Goal: Task Accomplishment & Management: Manage account settings

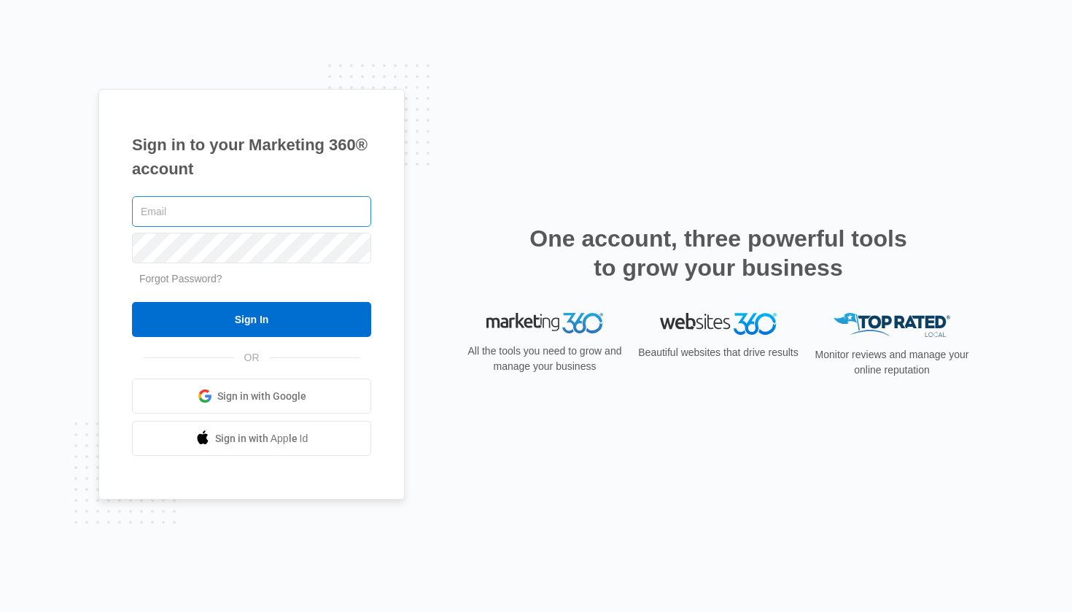
click at [184, 205] on input "text" at bounding box center [251, 211] width 239 height 31
click at [222, 1] on div "Sign in to your Marketing 360® account Forgot Password? Sign In OR Sign in with…" at bounding box center [536, 306] width 1072 height 612
click at [310, 210] on input "text" at bounding box center [251, 211] width 239 height 31
paste input "[EMAIL_ADDRESS][DOMAIN_NAME]"
type input "[EMAIL_ADDRESS][DOMAIN_NAME]"
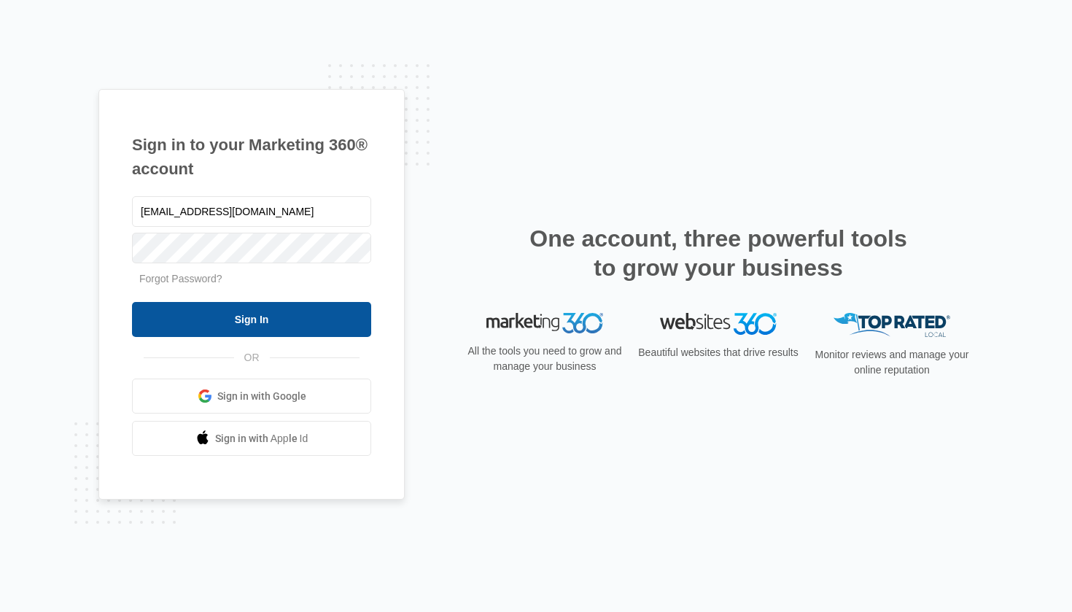
click at [277, 317] on input "Sign In" at bounding box center [251, 319] width 239 height 35
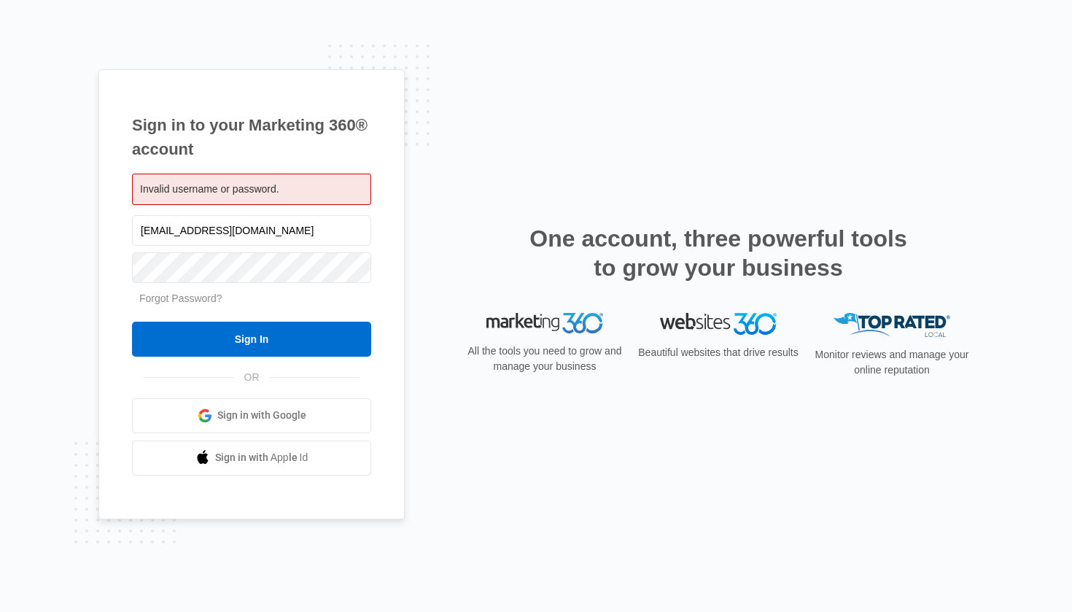
click at [409, 288] on div "Sign in to your Marketing 360® account Invalid username or password. jobs@soaac…" at bounding box center [535, 305] width 875 height 473
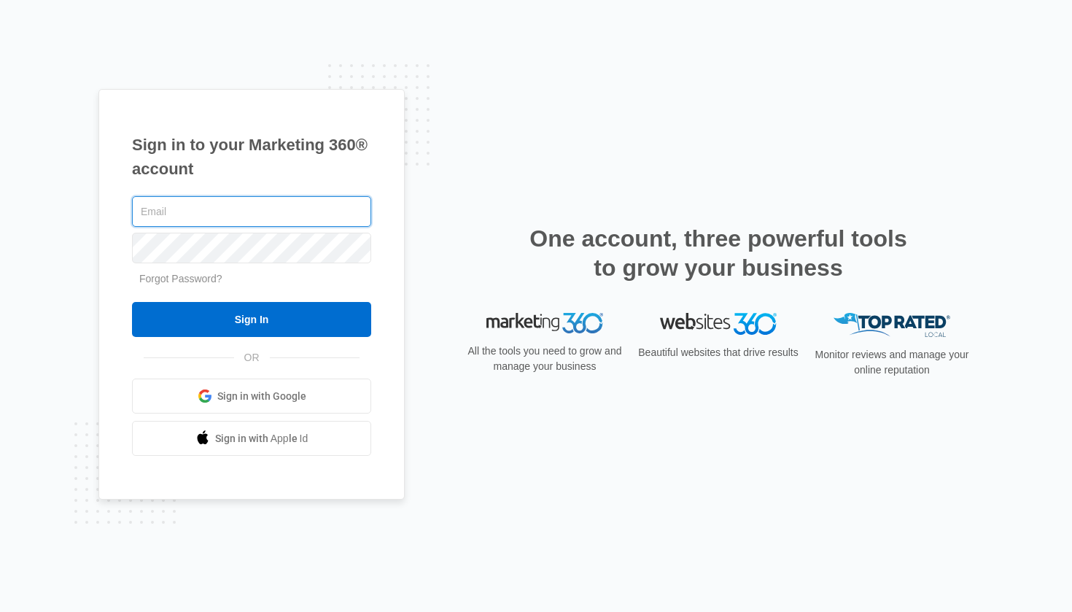
type input "[EMAIL_ADDRESS][DOMAIN_NAME]"
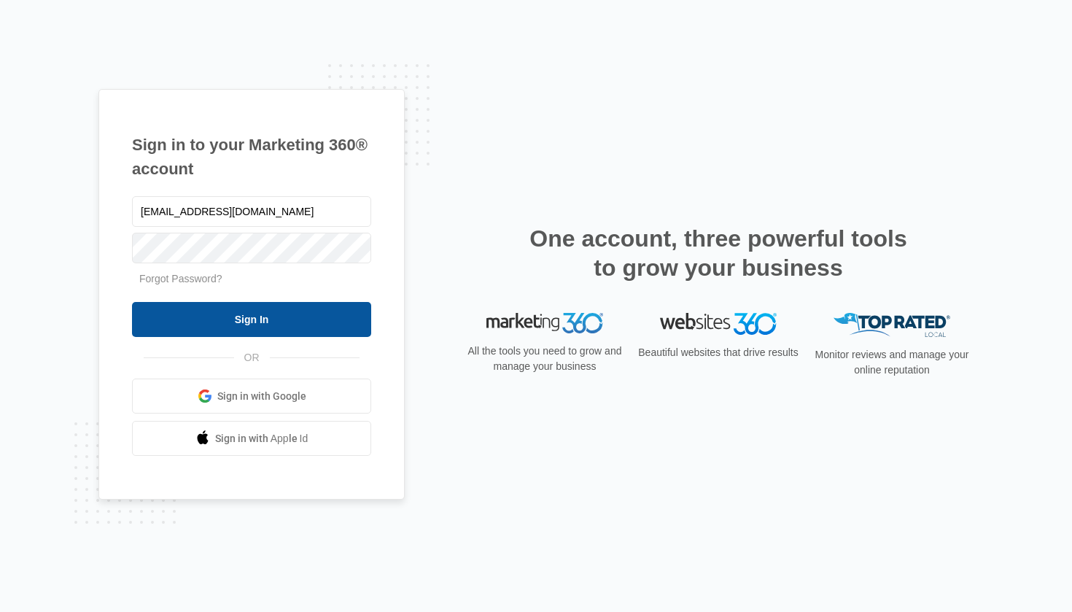
click at [266, 321] on input "Sign In" at bounding box center [251, 319] width 239 height 35
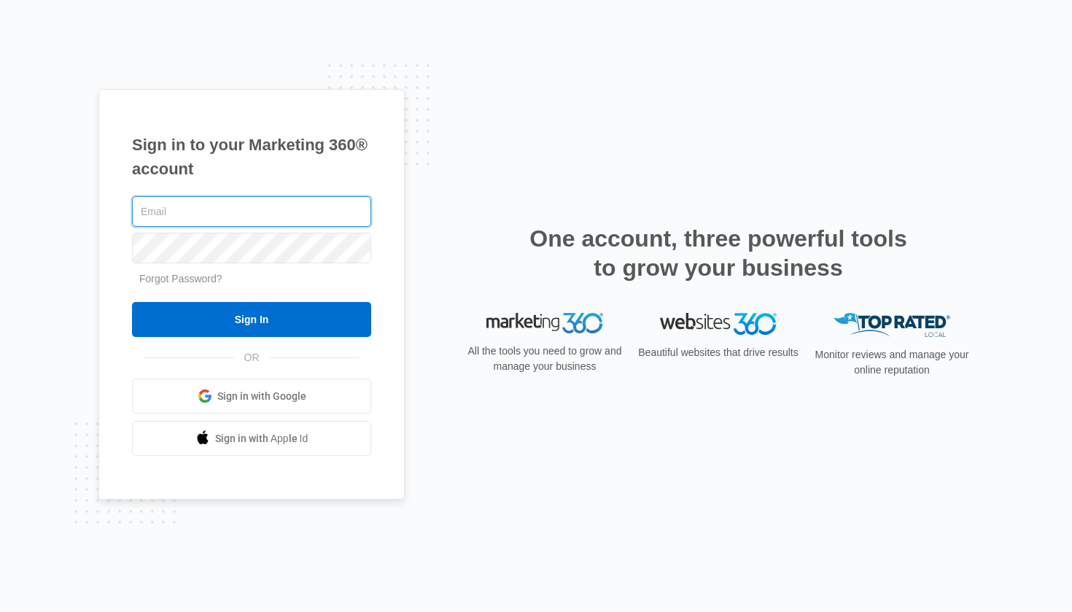
click at [214, 210] on input "text" at bounding box center [251, 211] width 239 height 31
paste input "User ID: jobs@soaacleaningservices.com PW: Soaa2025!"
drag, startPoint x: 265, startPoint y: 211, endPoint x: 484, endPoint y: 226, distance: 219.3
click at [484, 231] on div "Sign in to your Marketing 360® account User ID: jobs@soaacleaningservices.com P…" at bounding box center [535, 306] width 875 height 435
drag, startPoint x: 181, startPoint y: 210, endPoint x: 45, endPoint y: 199, distance: 136.1
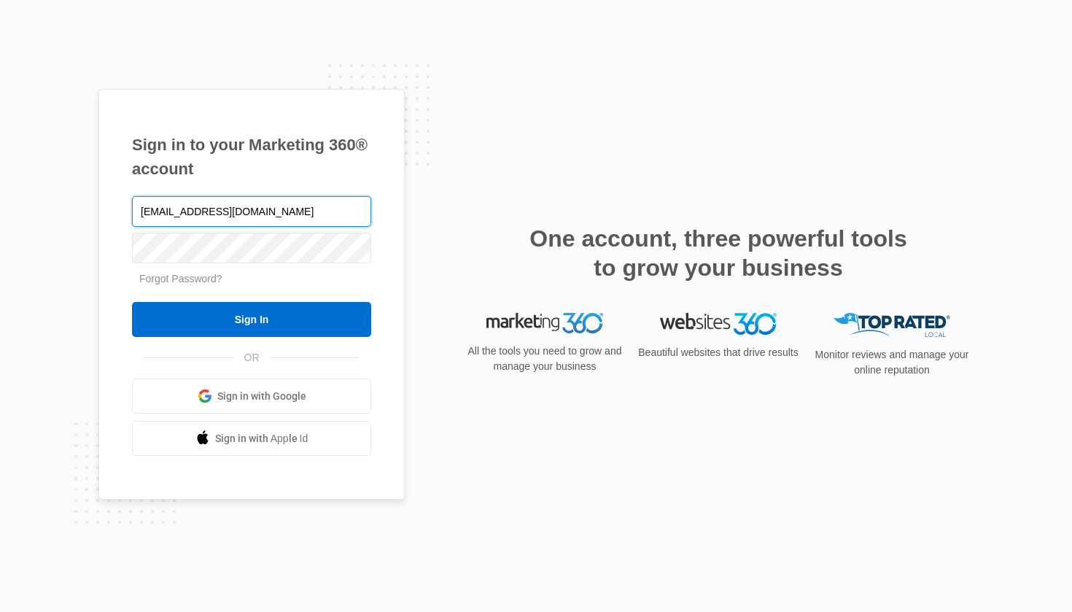
click at [45, 199] on div "Sign in to your Marketing 360® account jobs@soaacleaningservices.com Forgot Pas…" at bounding box center [536, 306] width 1072 height 612
type input "jobs@soaacleaningservices.com"
click at [45, 387] on div "Sign in to your Marketing 360® account jobs@soaacleaningservices.com Forgot Pas…" at bounding box center [536, 306] width 1072 height 612
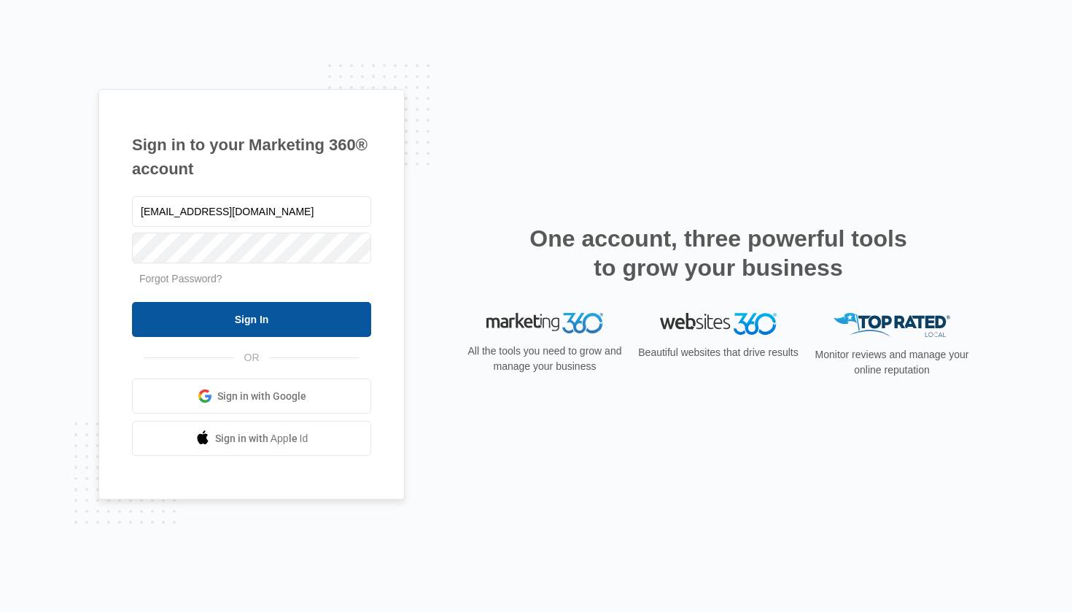
click at [255, 320] on input "Sign In" at bounding box center [251, 319] width 239 height 35
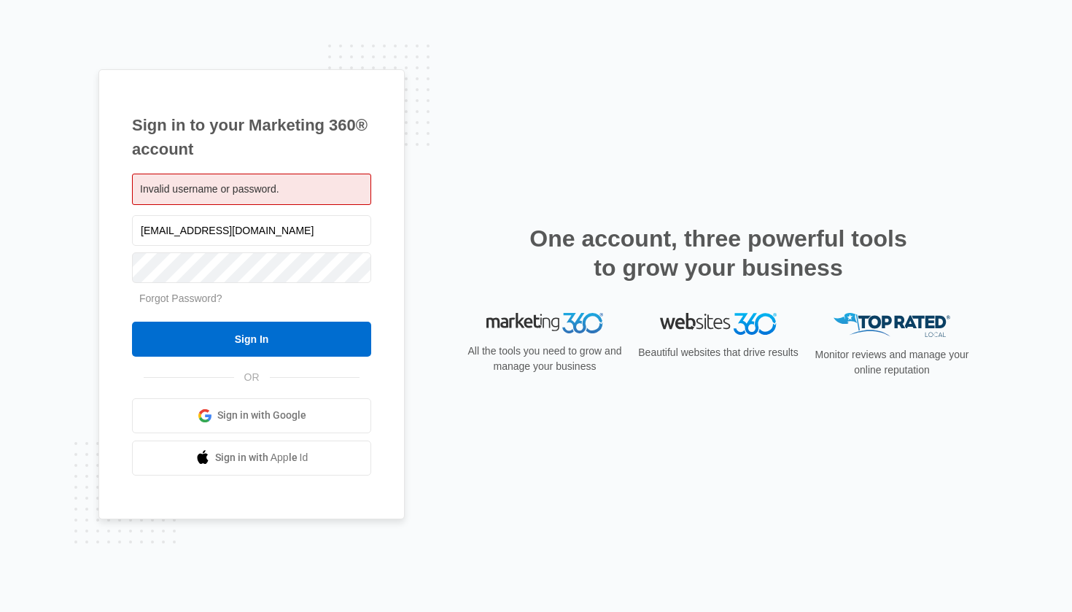
click at [69, 325] on div "Sign in to your Marketing 360® account Invalid username or password. [EMAIL_ADD…" at bounding box center [536, 306] width 1072 height 612
click at [284, 235] on input "jobs@soaacleaningservices.com" at bounding box center [251, 230] width 239 height 31
paste input "nicole"
type input "[PERSON_NAME][EMAIL_ADDRESS][DOMAIN_NAME]"
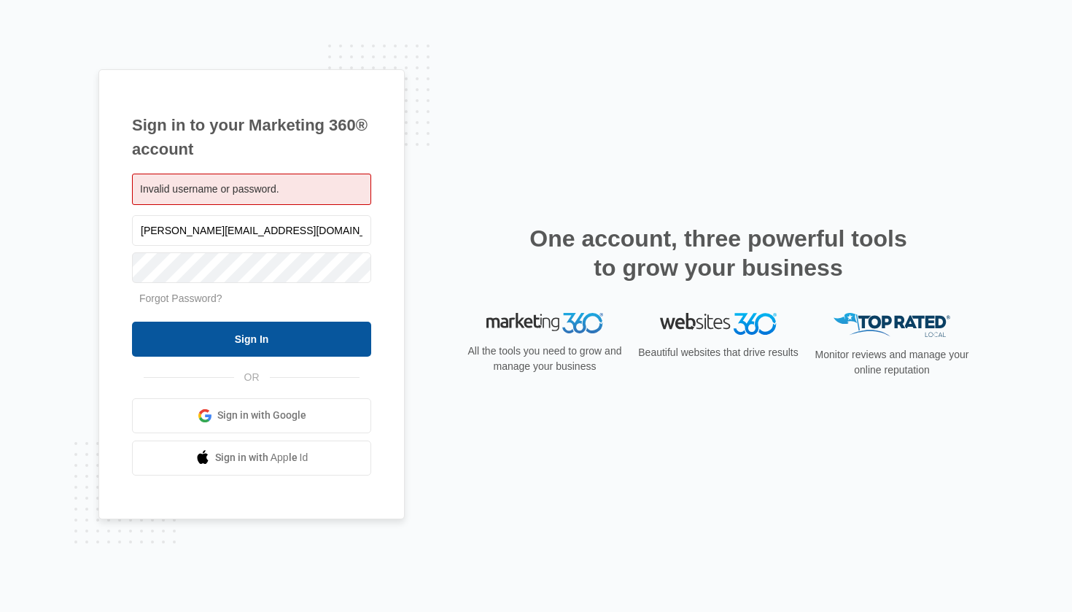
click at [285, 336] on input "Sign In" at bounding box center [251, 339] width 239 height 35
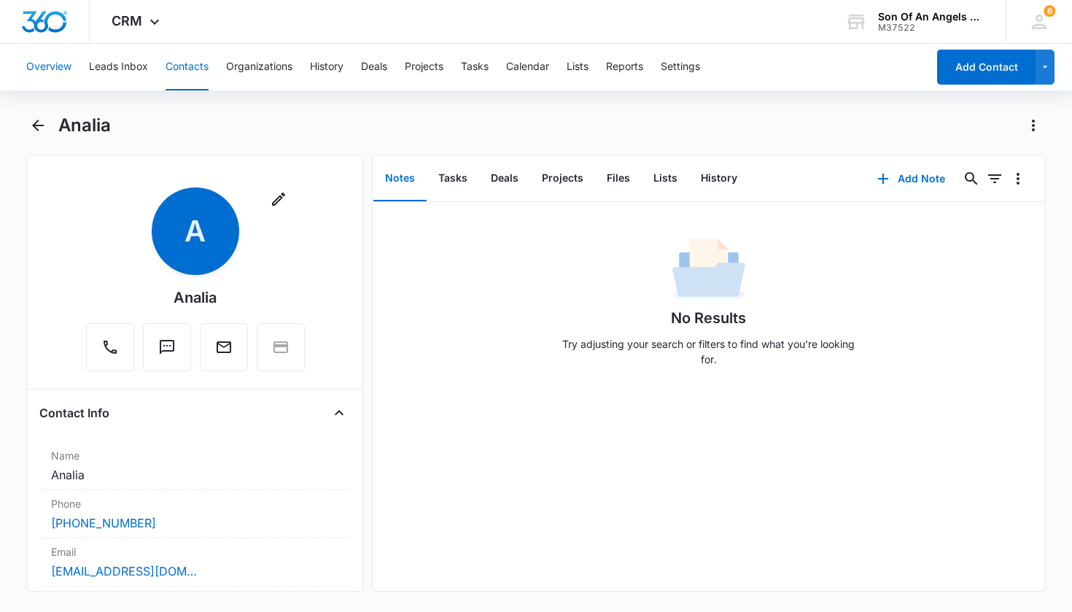
click at [53, 71] on button "Overview" at bounding box center [48, 67] width 45 height 47
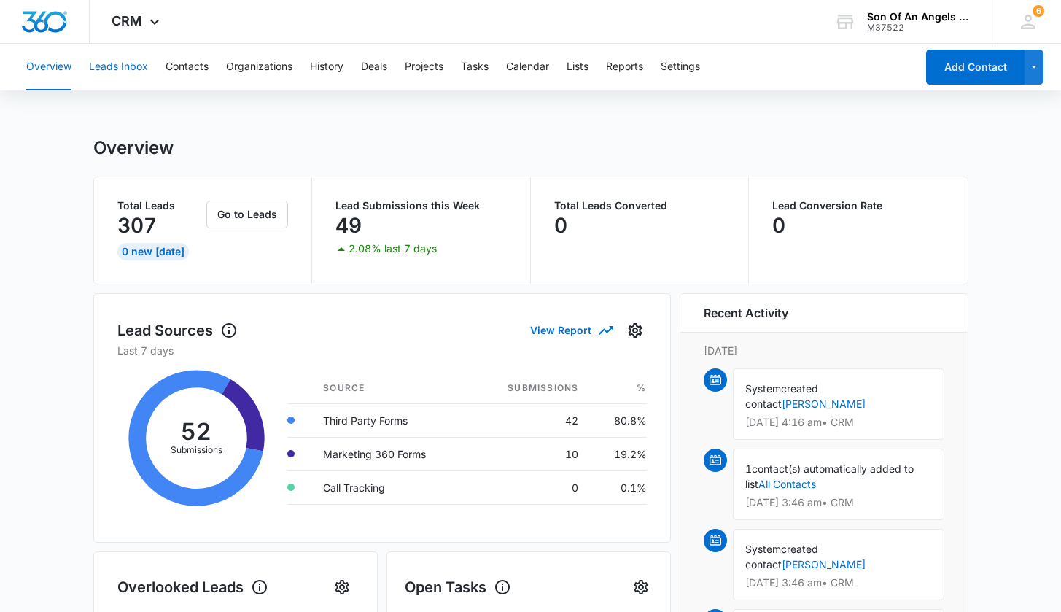
click at [122, 67] on button "Leads Inbox" at bounding box center [118, 67] width 59 height 47
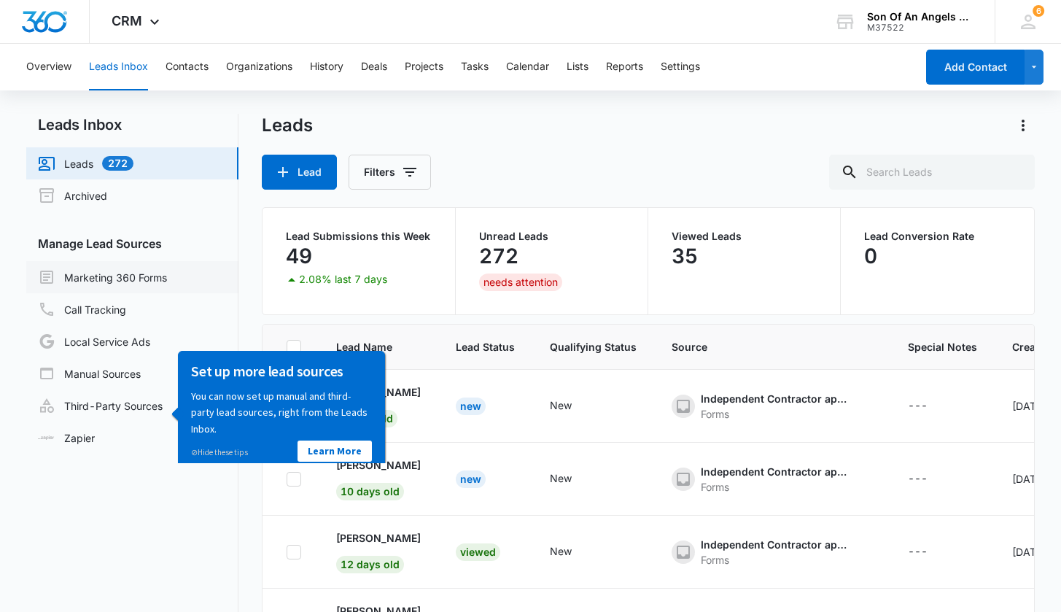
click at [165, 268] on link "Marketing 360 Forms" at bounding box center [102, 277] width 129 height 18
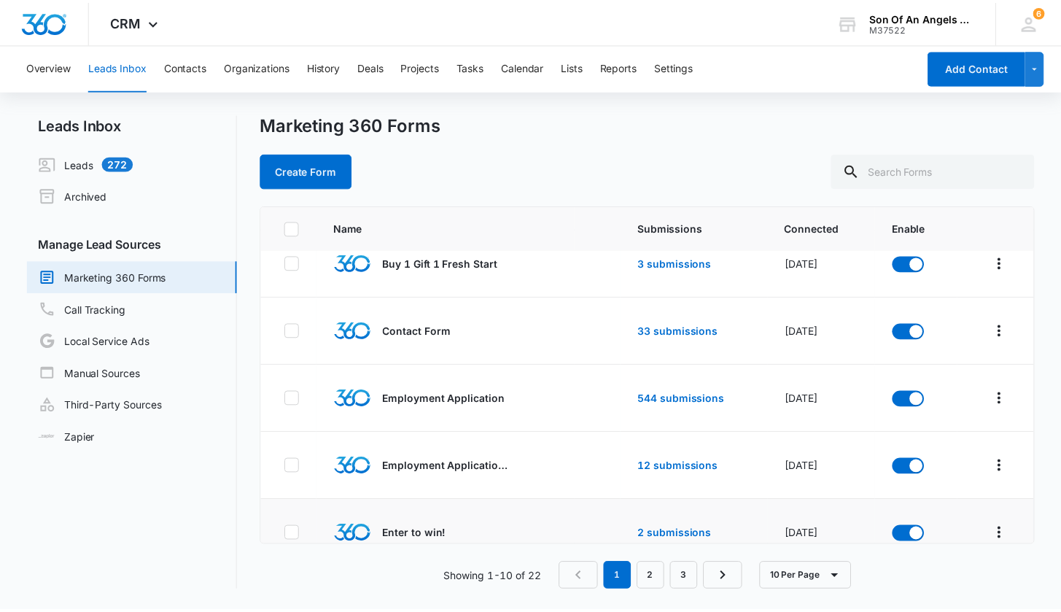
scroll to position [85, 0]
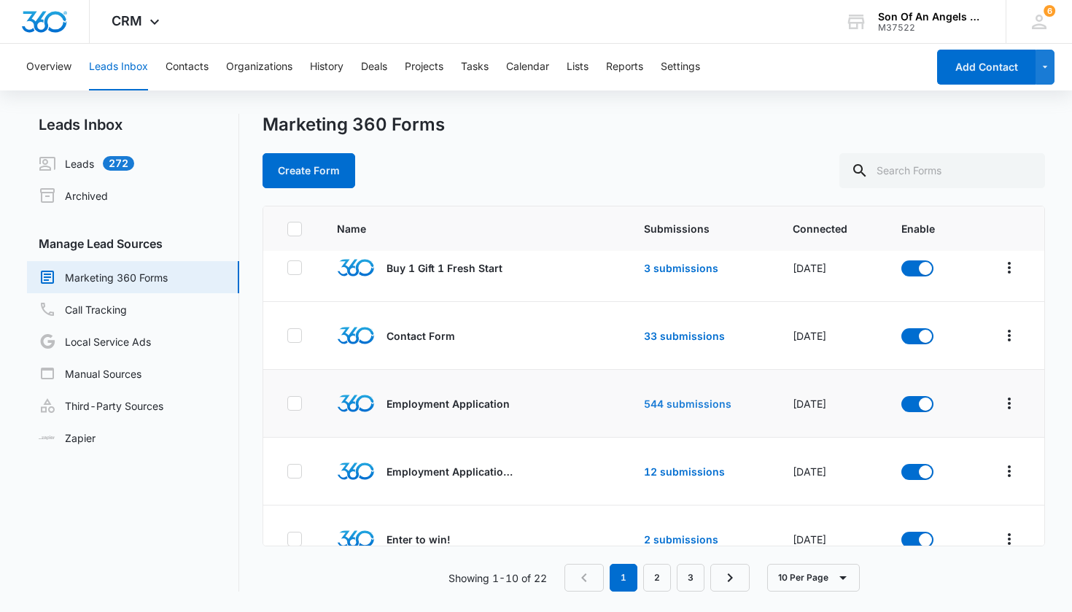
click at [664, 400] on link "544 submissions" at bounding box center [688, 403] width 88 height 12
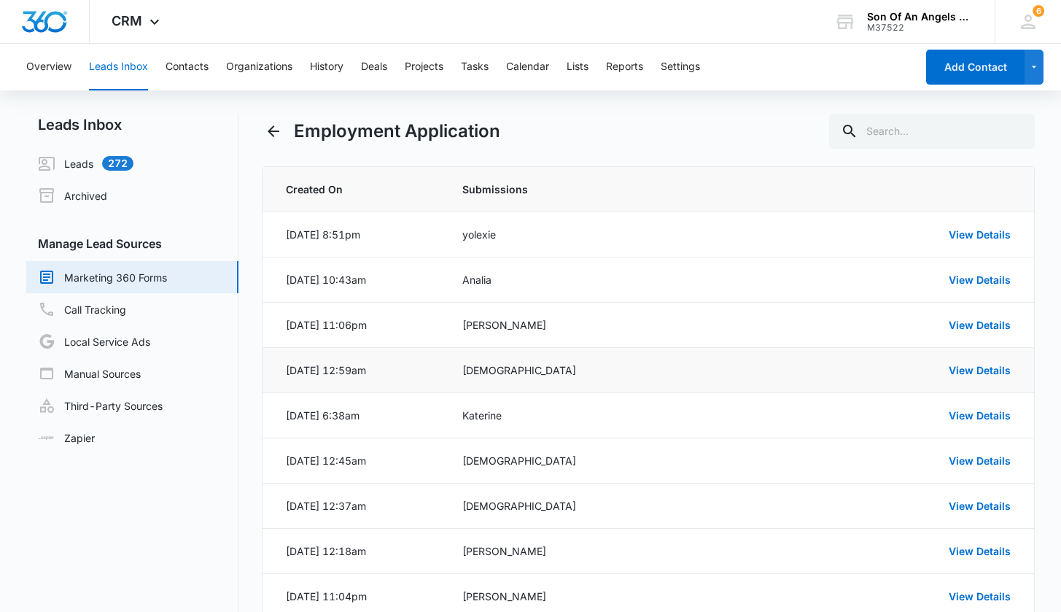
click at [979, 378] on td "View Details" at bounding box center [913, 370] width 241 height 45
click at [968, 365] on link "View Details" at bounding box center [980, 370] width 62 height 12
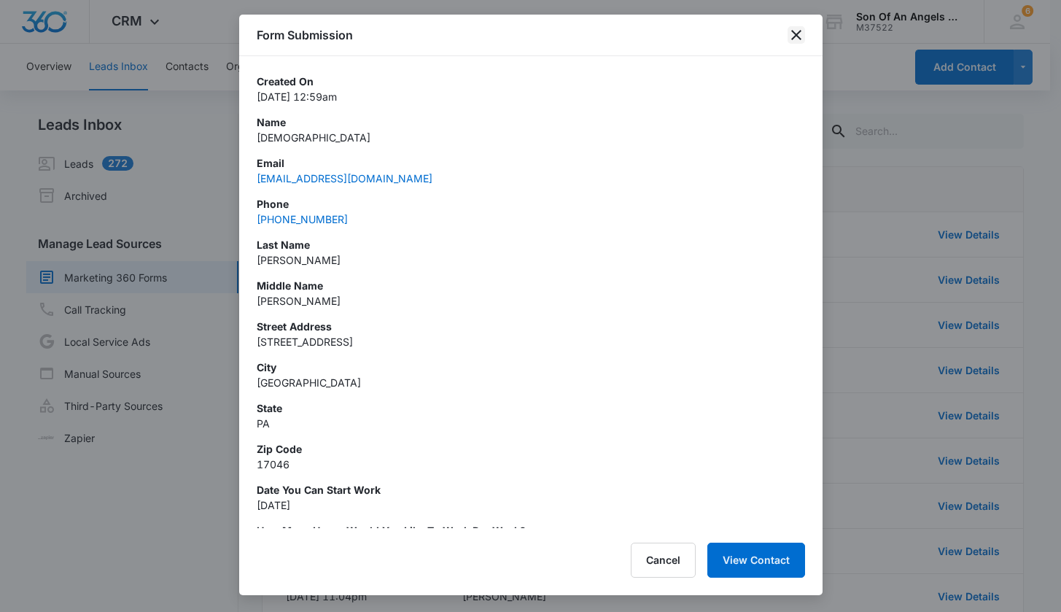
click at [800, 34] on icon "close" at bounding box center [797, 35] width 18 height 18
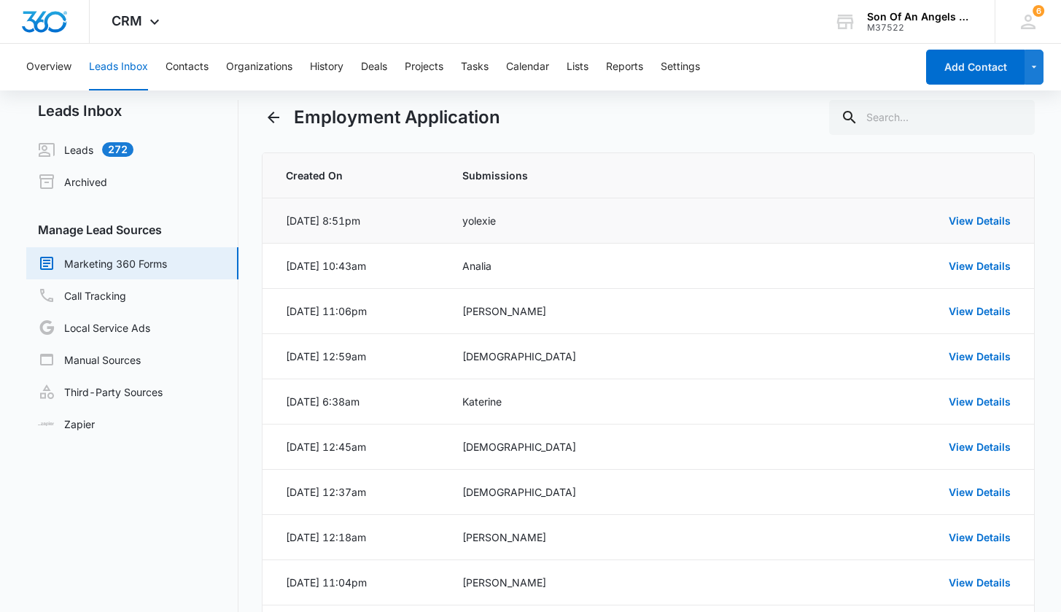
scroll to position [18, 0]
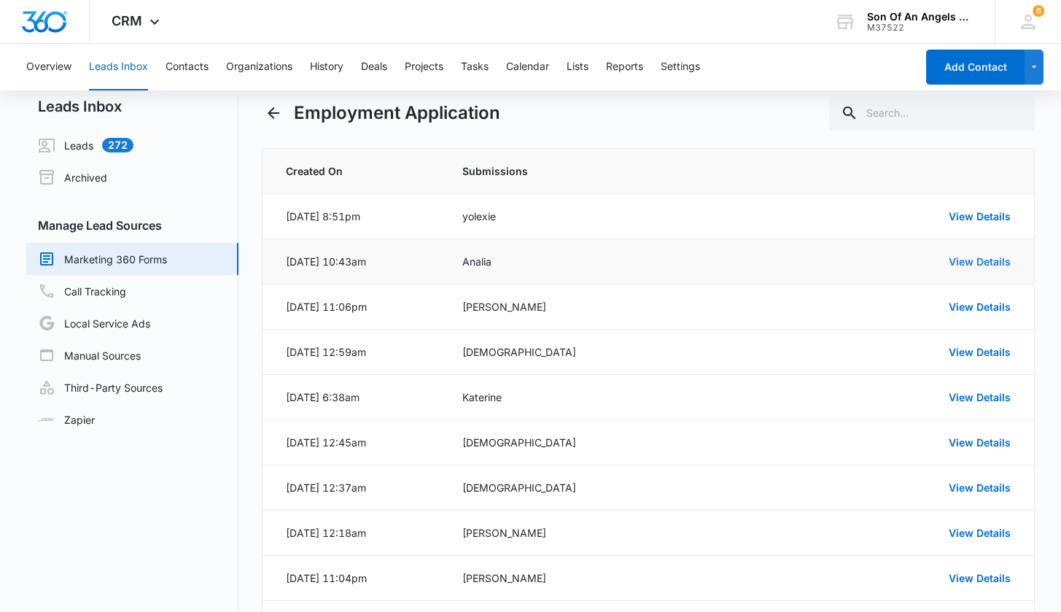
click at [991, 265] on link "View Details" at bounding box center [980, 261] width 62 height 12
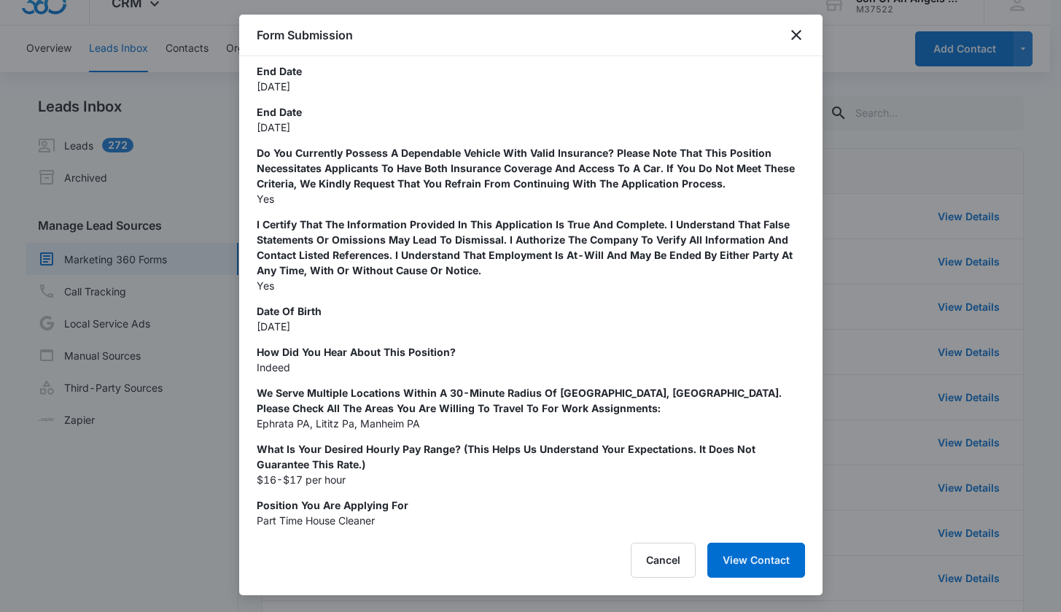
scroll to position [1363, 0]
click at [665, 562] on button "Cancel" at bounding box center [663, 560] width 65 height 35
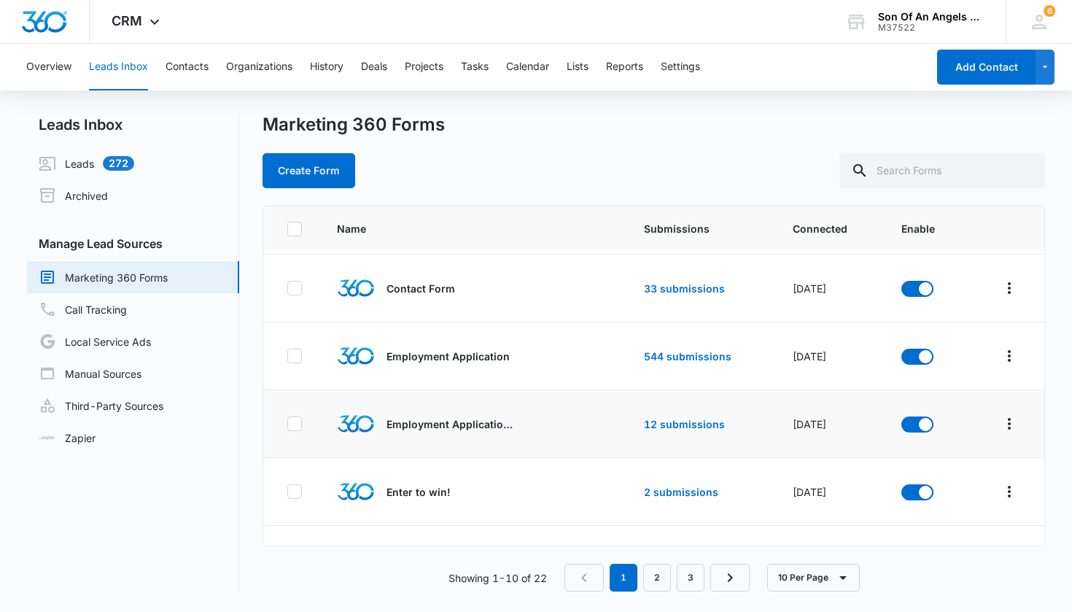
scroll to position [137, 0]
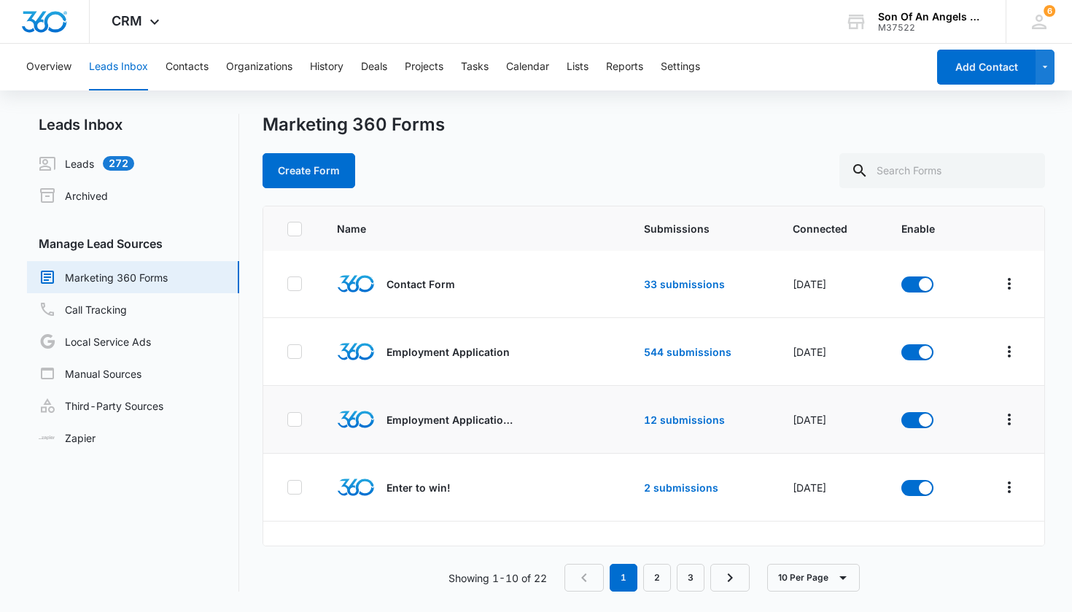
click at [678, 417] on td "12 submissions" at bounding box center [700, 420] width 149 height 68
click at [663, 352] on td "544 submissions" at bounding box center [700, 352] width 149 height 68
click at [688, 342] on td "544 submissions" at bounding box center [700, 352] width 149 height 68
click at [699, 356] on td "544 submissions" at bounding box center [700, 352] width 149 height 68
click at [454, 351] on div "Employment Application" at bounding box center [450, 352] width 227 height 38
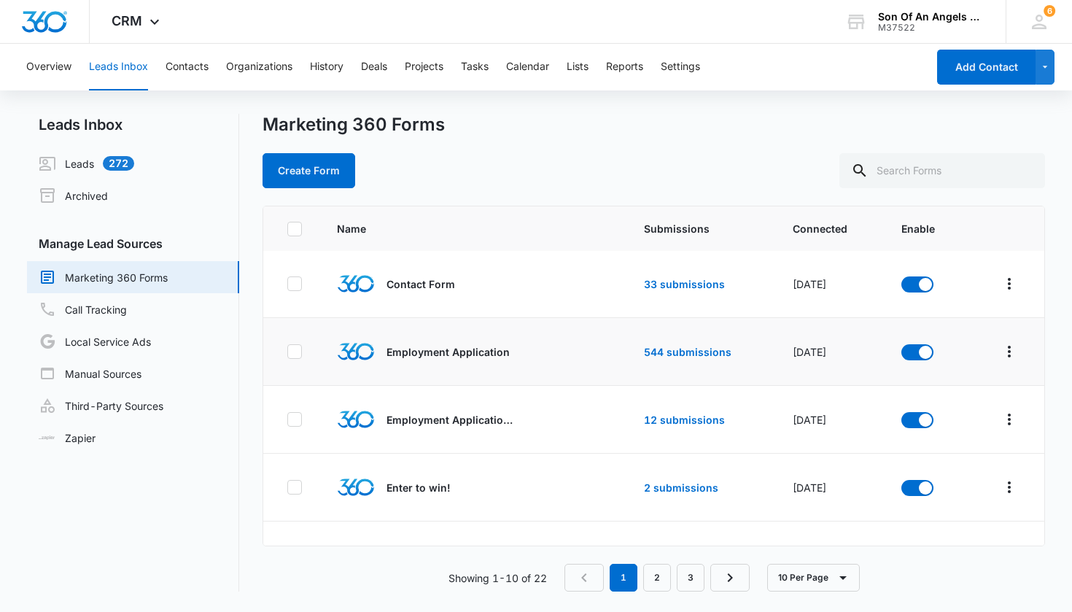
click at [429, 354] on td "Employment Application" at bounding box center [450, 352] width 262 height 68
click at [1001, 357] on td at bounding box center [1006, 352] width 78 height 68
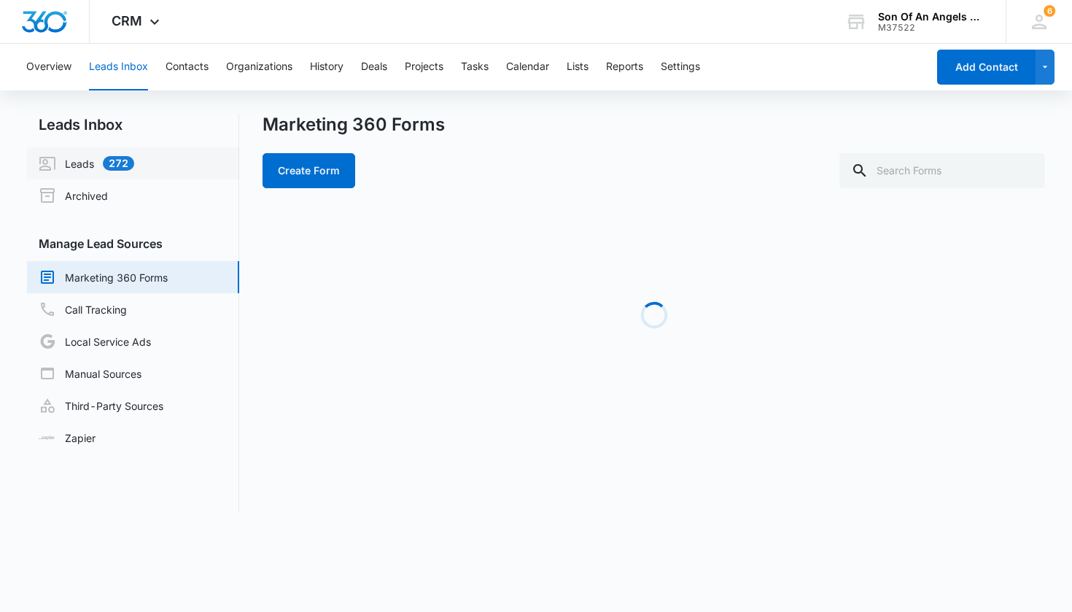
click at [86, 163] on link "Leads 272" at bounding box center [87, 164] width 96 height 18
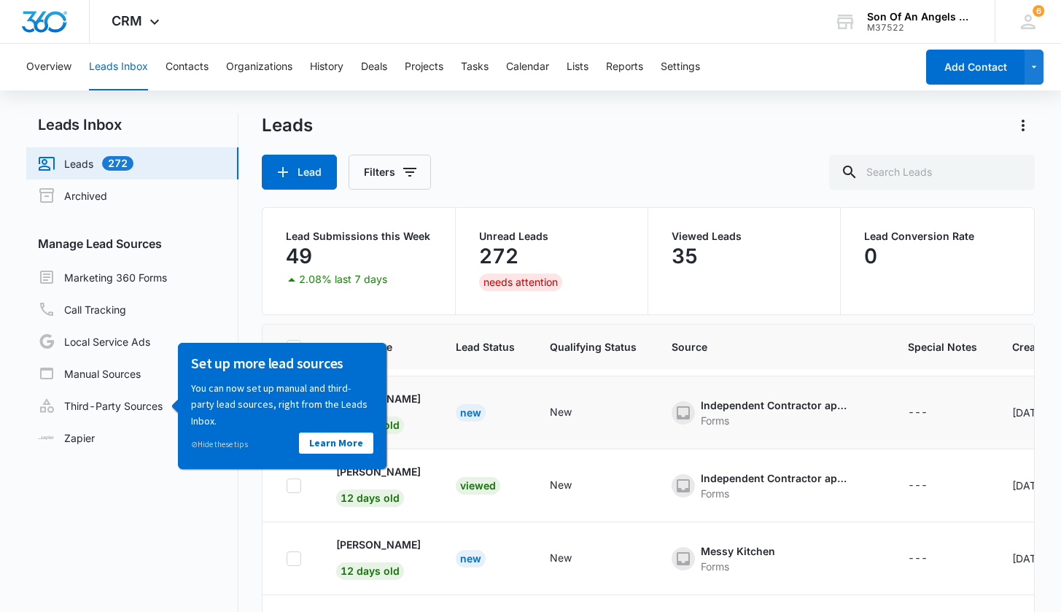
scroll to position [79, 0]
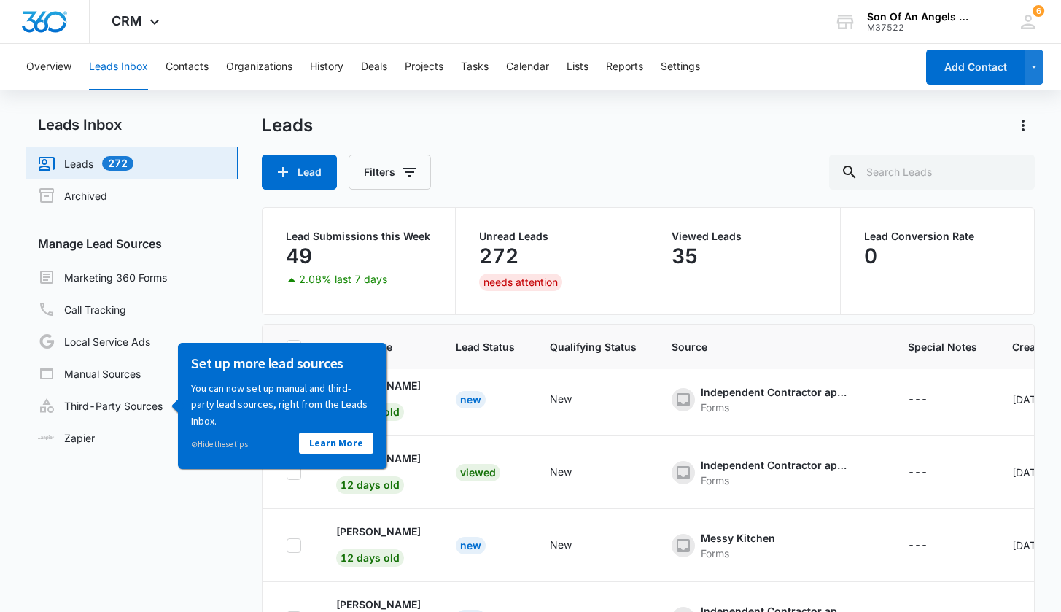
click at [234, 449] on div "⊘ Hide these tips" at bounding box center [236, 443] width 91 height 16
click at [225, 442] on link "⊘ Hide these tips" at bounding box center [219, 443] width 57 height 10
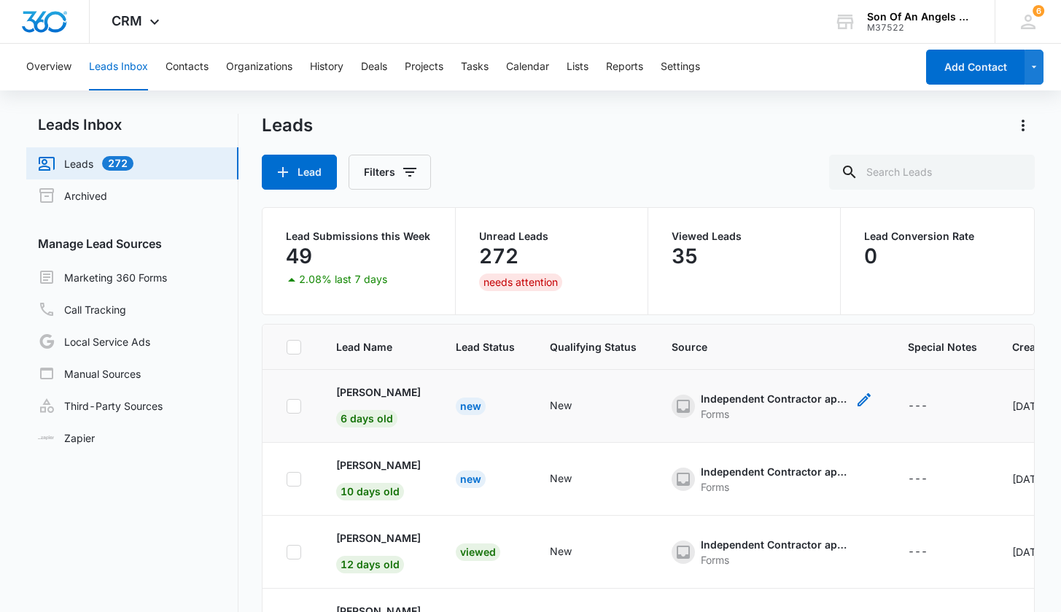
scroll to position [0, 0]
click at [675, 346] on span "Source" at bounding box center [772, 346] width 201 height 15
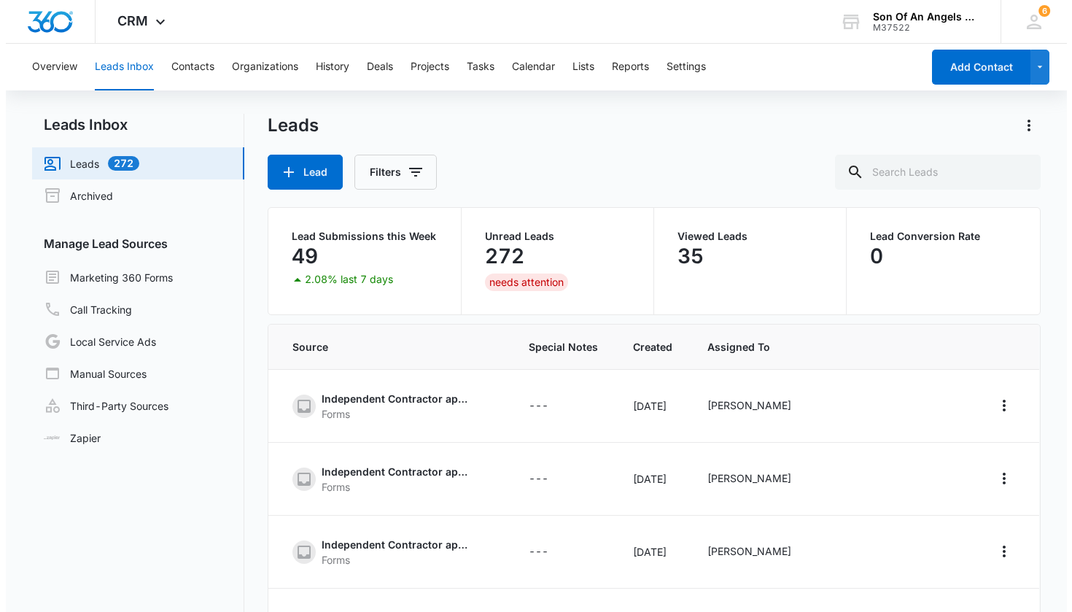
scroll to position [0, 408]
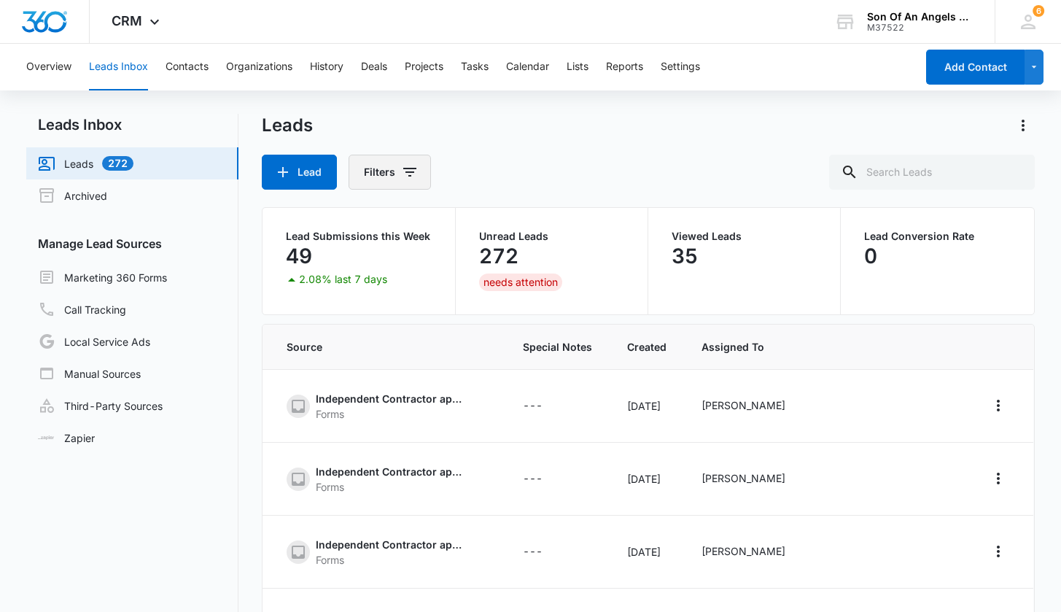
click at [383, 169] on button "Filters" at bounding box center [390, 172] width 82 height 35
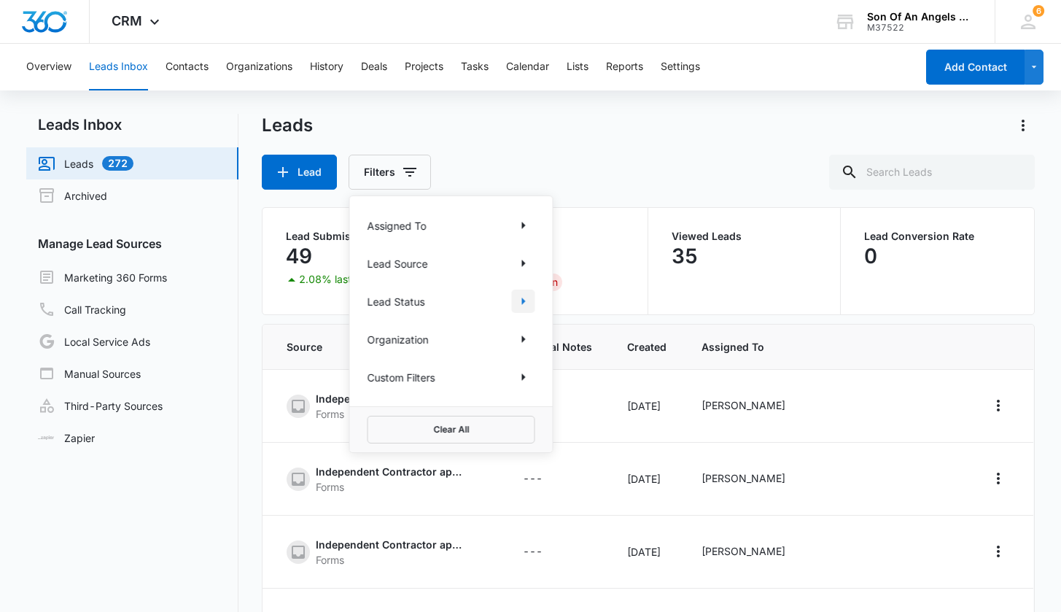
click at [522, 303] on icon "Show Lead Status filters" at bounding box center [524, 301] width 4 height 7
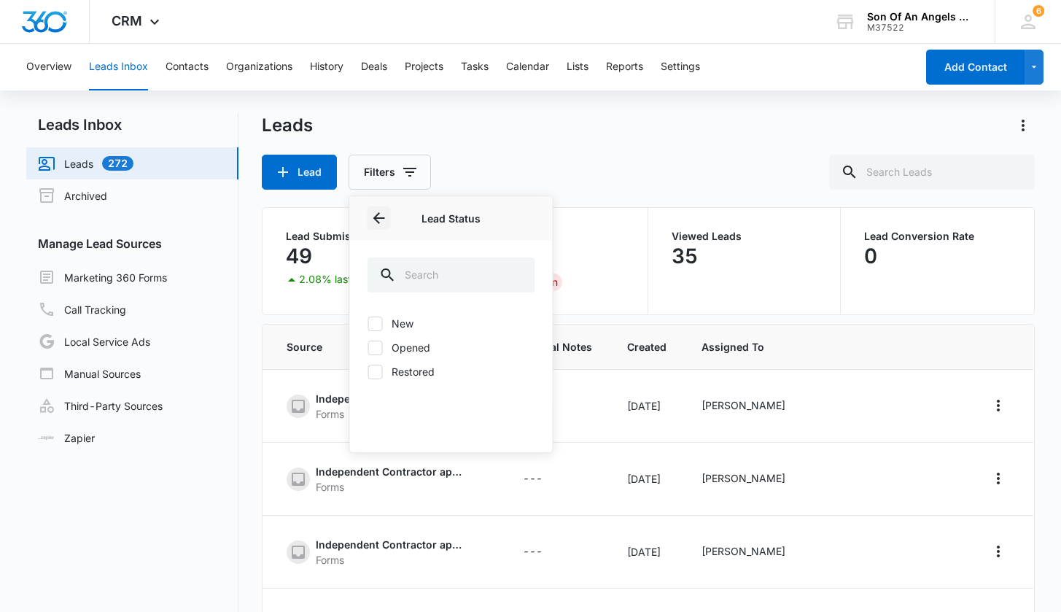
click at [377, 221] on icon "Back" at bounding box center [379, 218] width 12 height 12
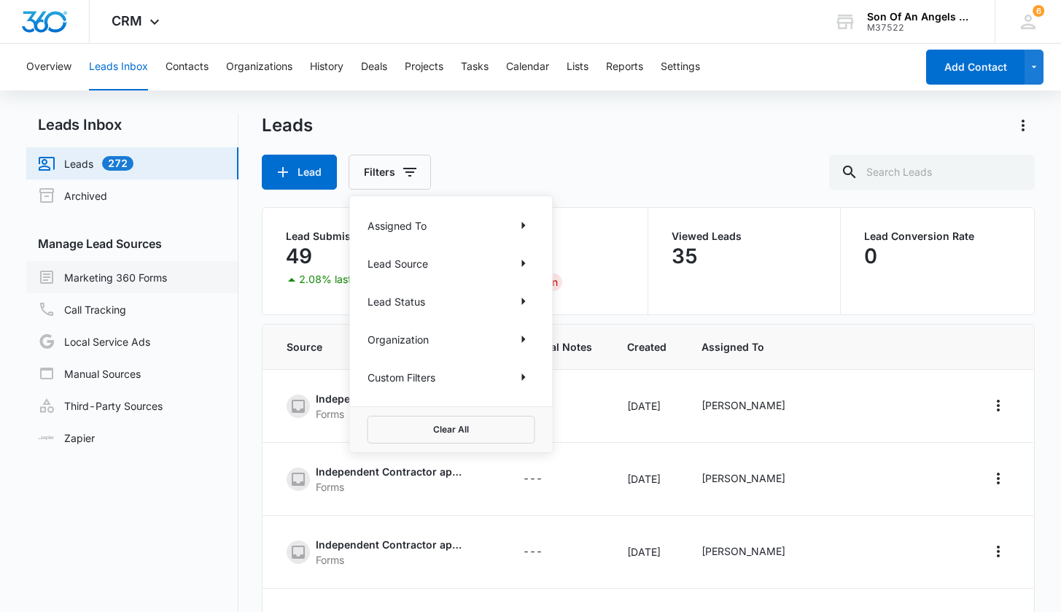
click at [147, 279] on link "Marketing 360 Forms" at bounding box center [102, 277] width 129 height 18
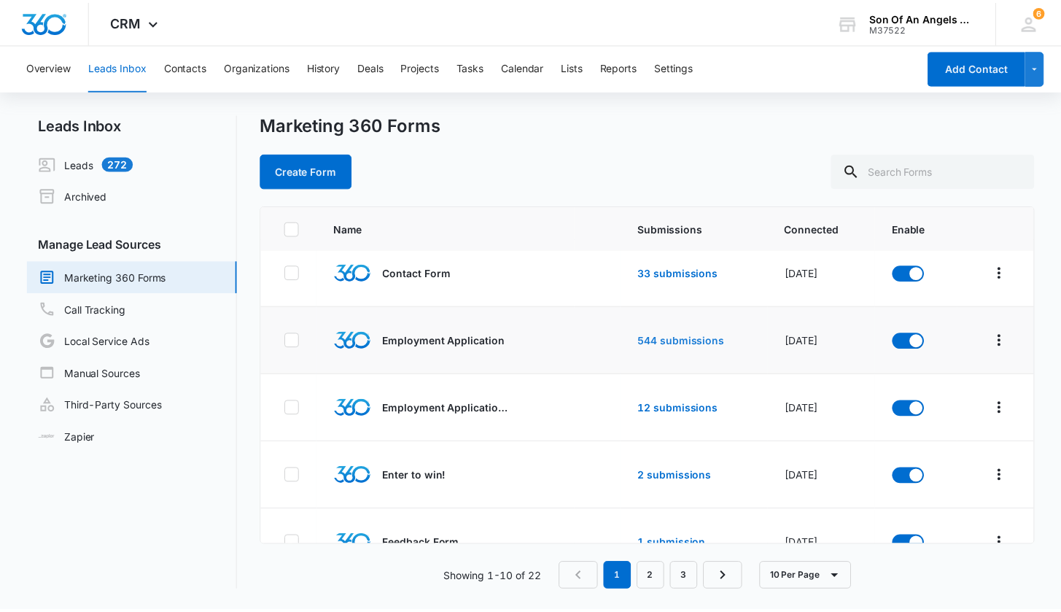
scroll to position [168, 0]
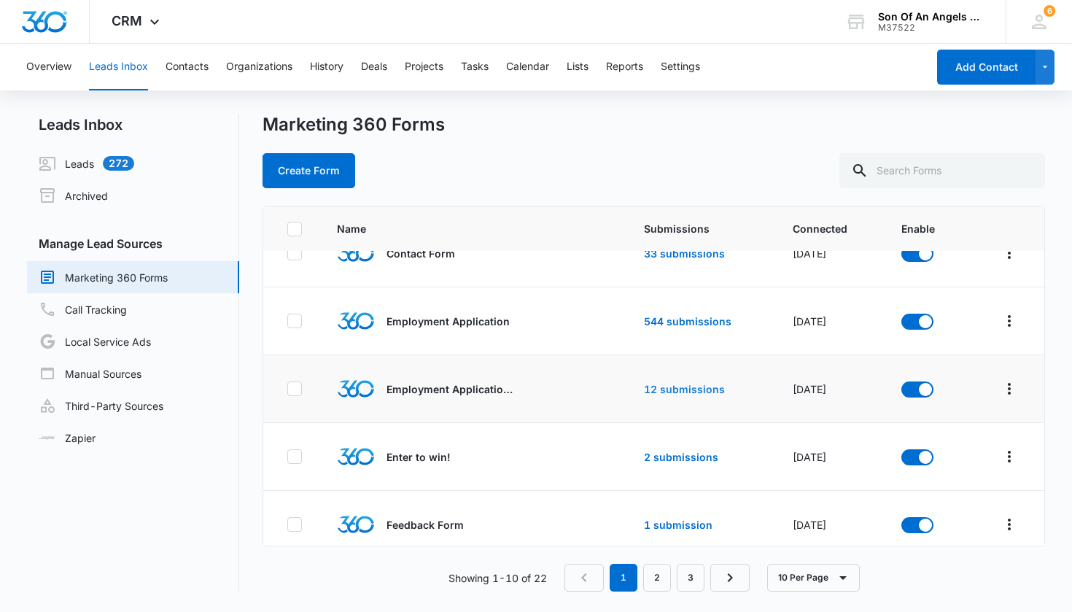
click at [684, 387] on link "12 submissions" at bounding box center [684, 389] width 81 height 12
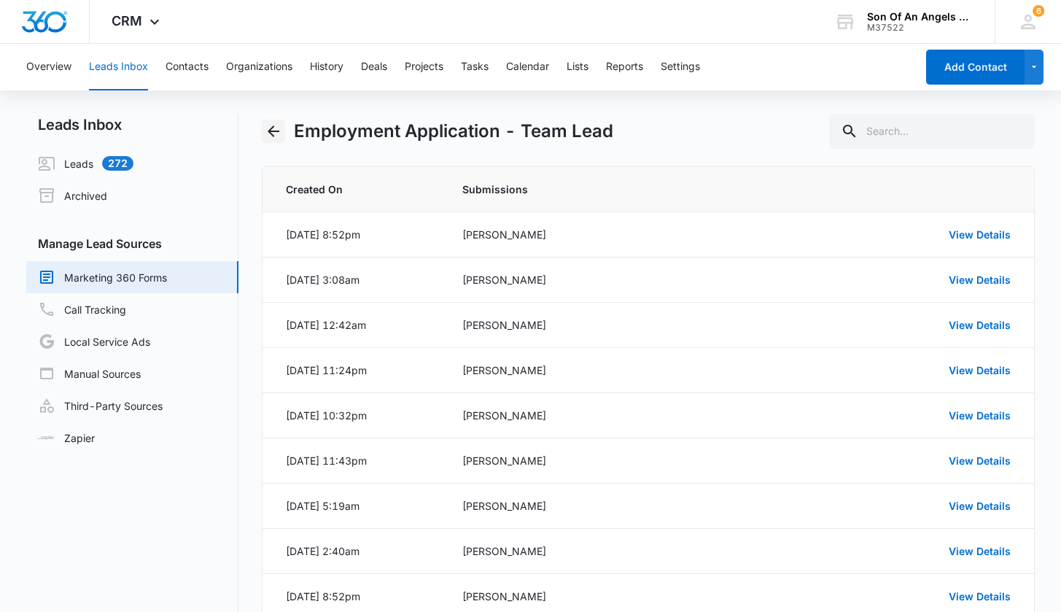
click at [265, 139] on icon "Back" at bounding box center [274, 132] width 18 height 18
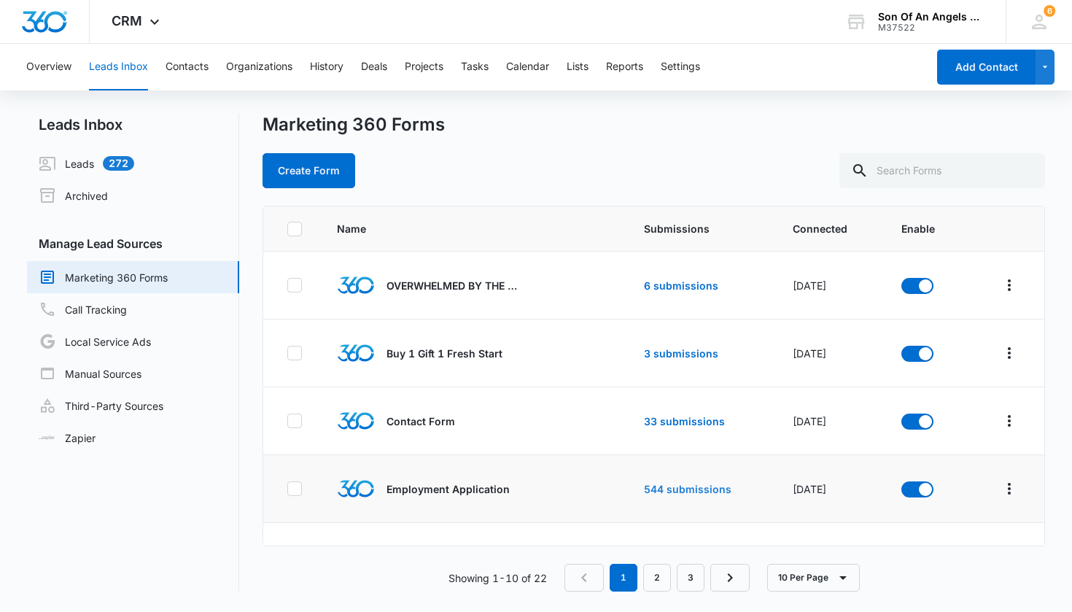
click at [677, 492] on link "544 submissions" at bounding box center [688, 489] width 88 height 12
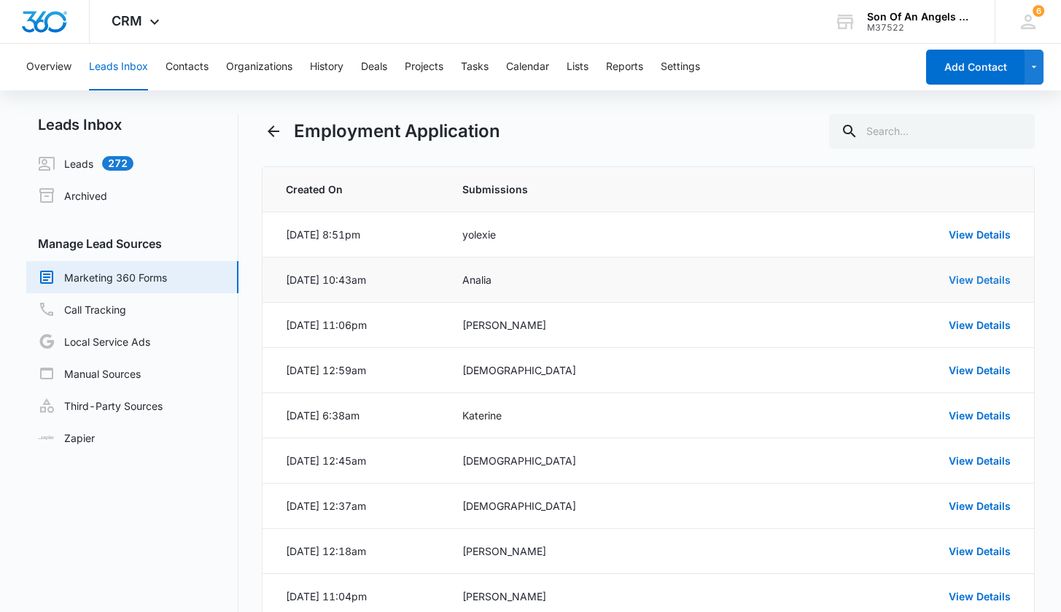
click at [995, 283] on link "View Details" at bounding box center [980, 279] width 62 height 12
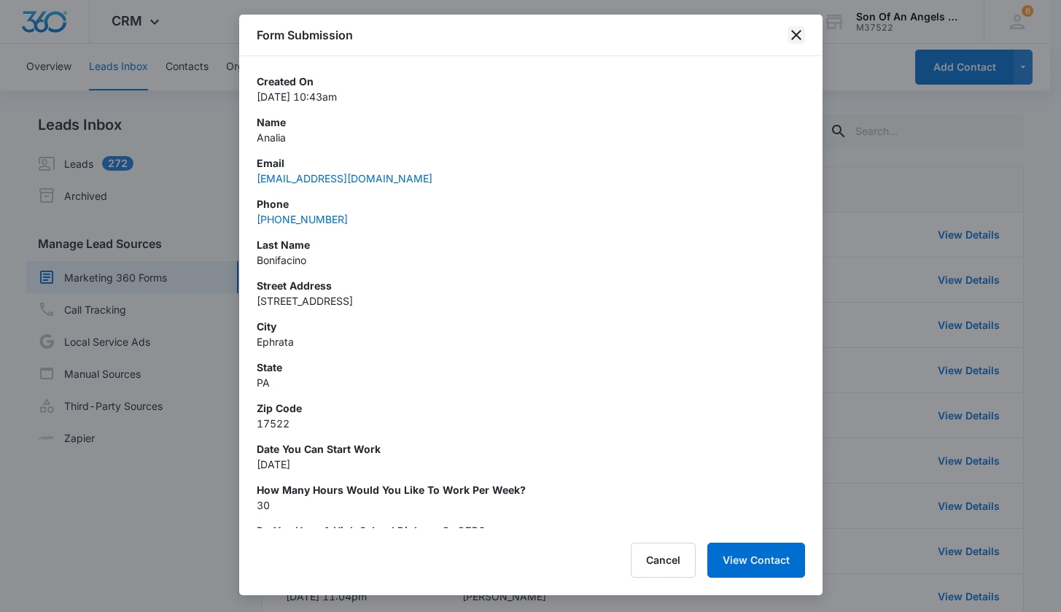
click at [795, 33] on icon "close" at bounding box center [797, 35] width 18 height 18
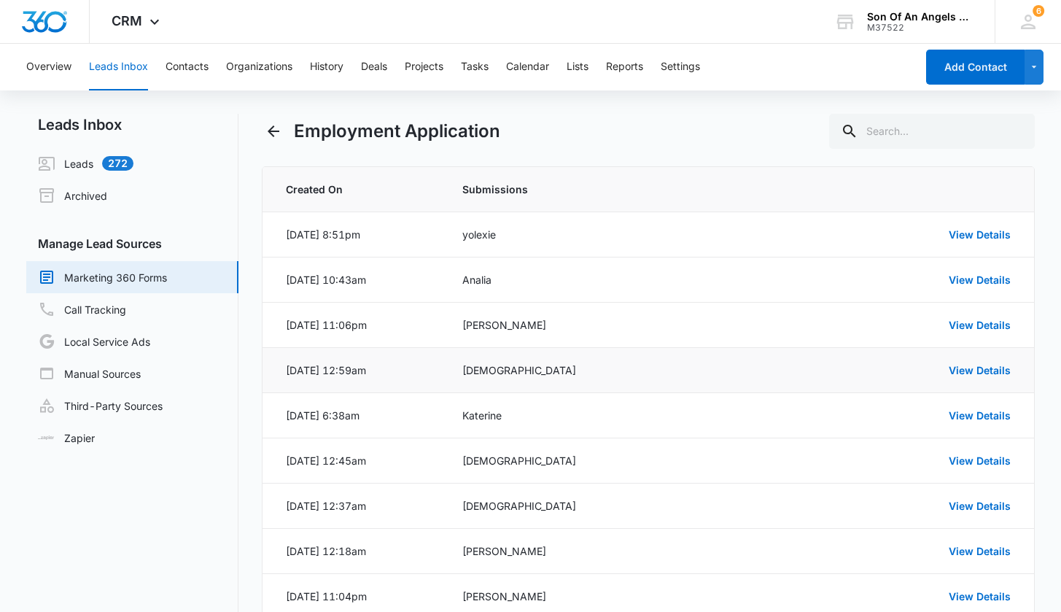
drag, startPoint x: 412, startPoint y: 368, endPoint x: 282, endPoint y: 373, distance: 129.9
click at [282, 373] on td "Oct 1, 2025 at 12:59am" at bounding box center [354, 370] width 182 height 45
click at [977, 370] on link "View Details" at bounding box center [980, 370] width 62 height 12
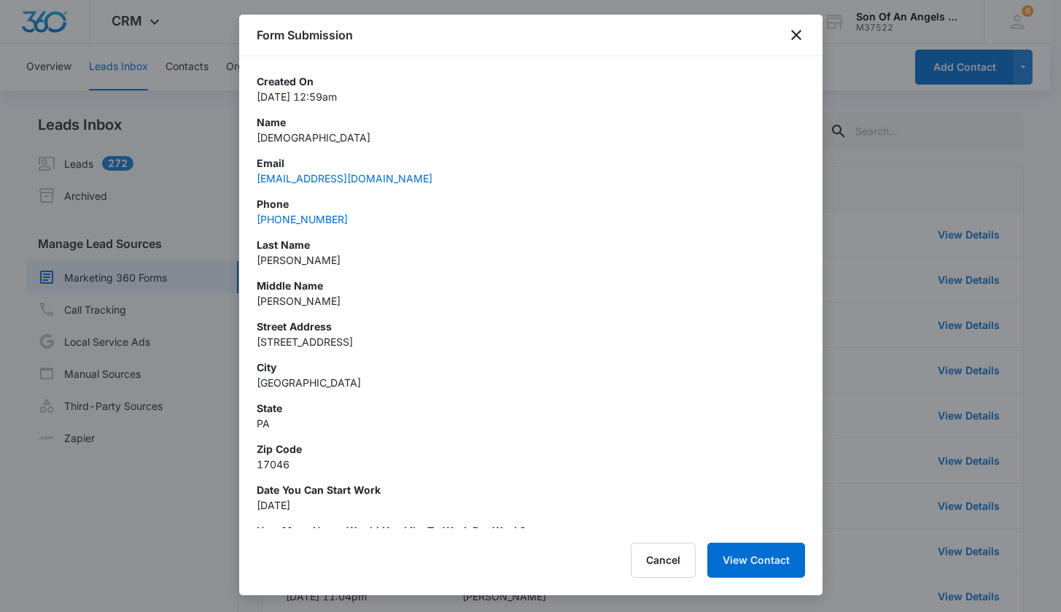
click at [840, 201] on div at bounding box center [530, 306] width 1061 height 612
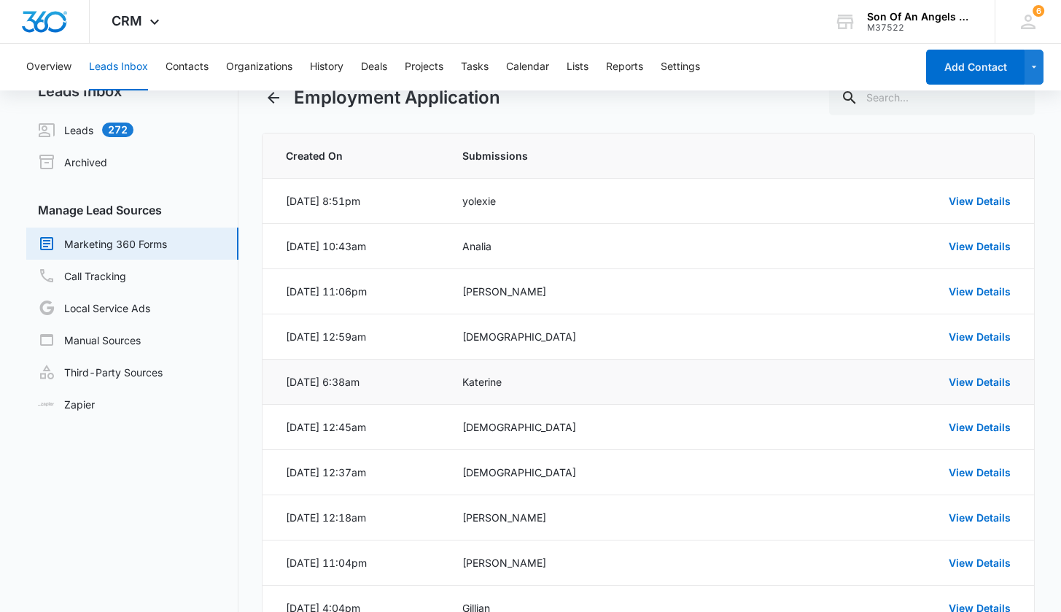
scroll to position [39, 0]
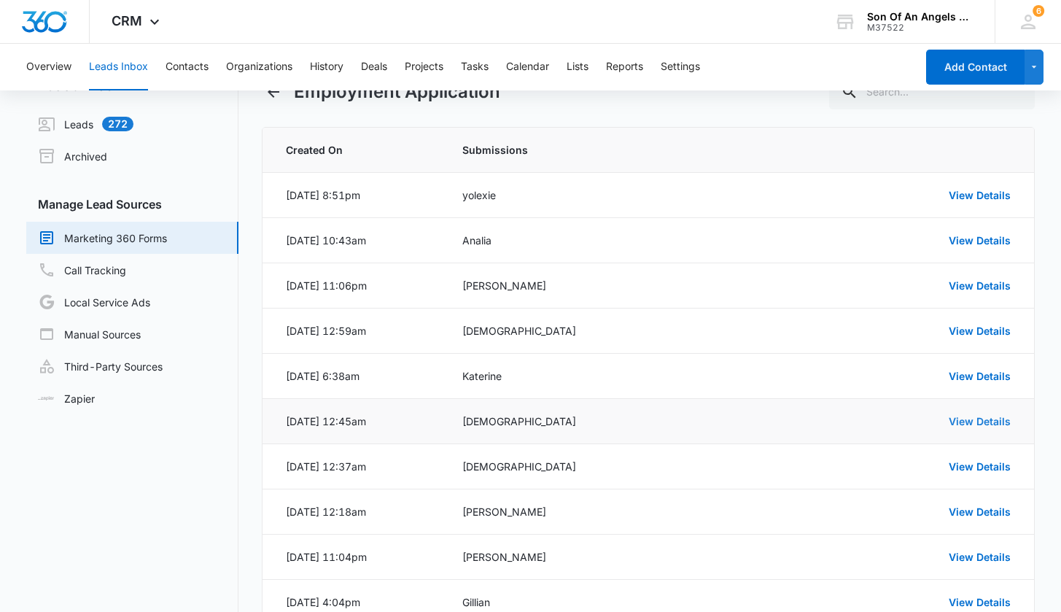
click at [977, 419] on link "View Details" at bounding box center [980, 421] width 62 height 12
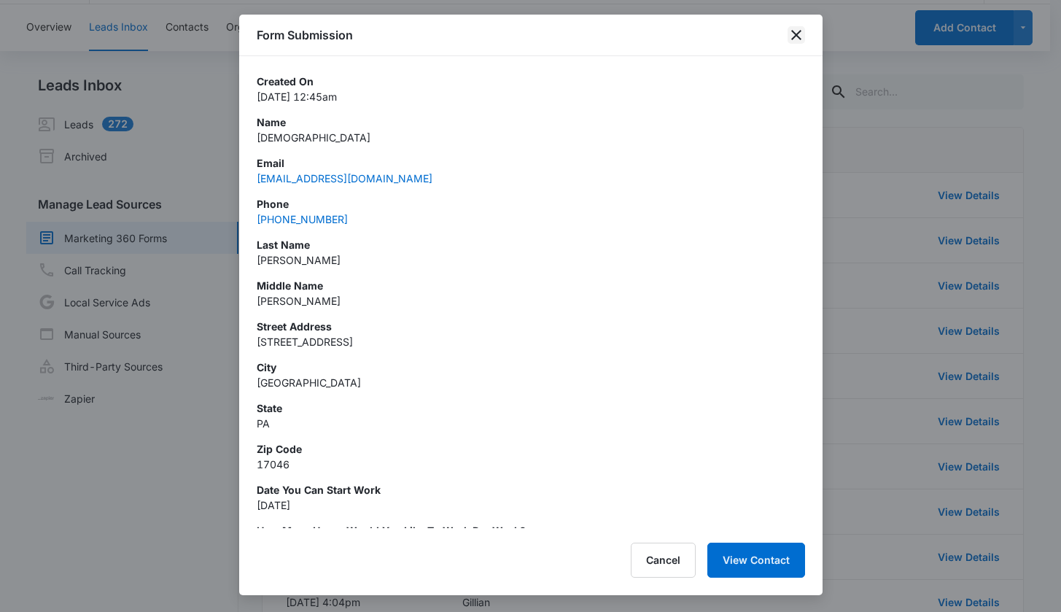
click at [794, 33] on icon "close" at bounding box center [796, 35] width 10 height 10
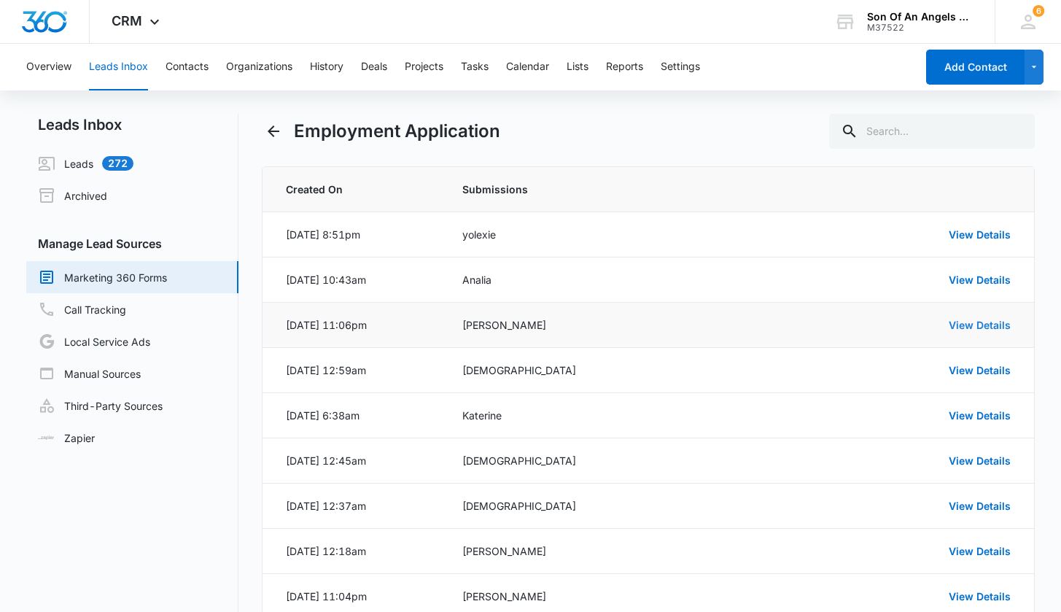
scroll to position [0, 0]
click at [991, 322] on link "View Details" at bounding box center [980, 325] width 62 height 12
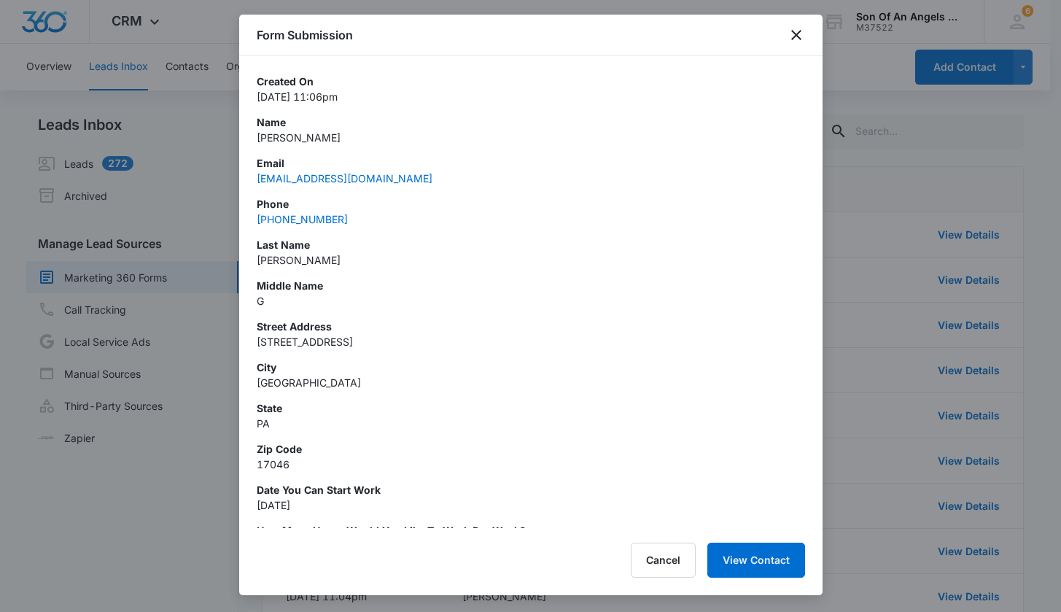
click at [160, 507] on div at bounding box center [530, 306] width 1061 height 612
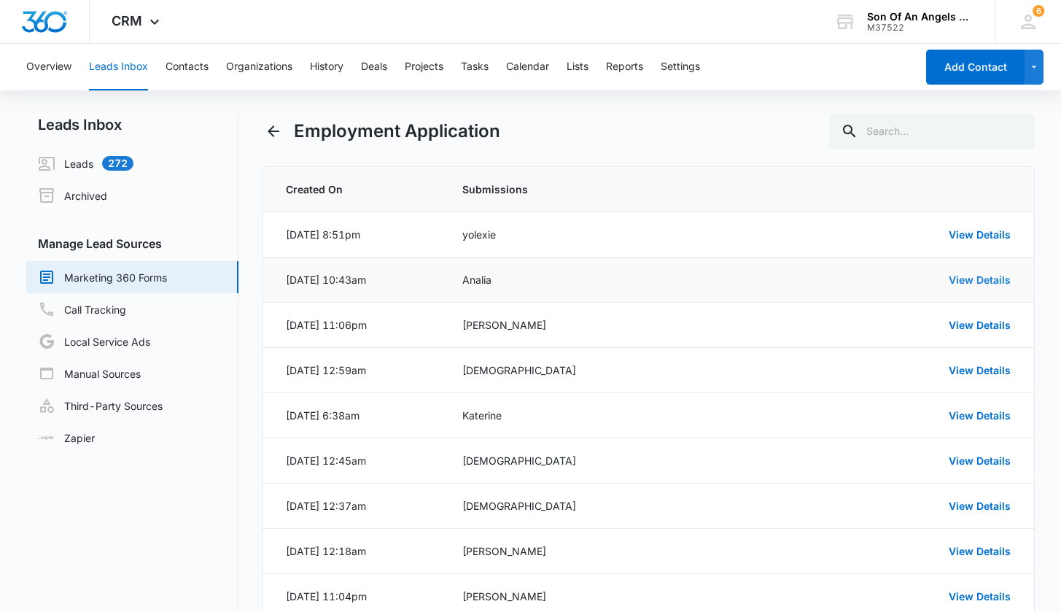
click at [990, 283] on link "View Details" at bounding box center [980, 279] width 62 height 12
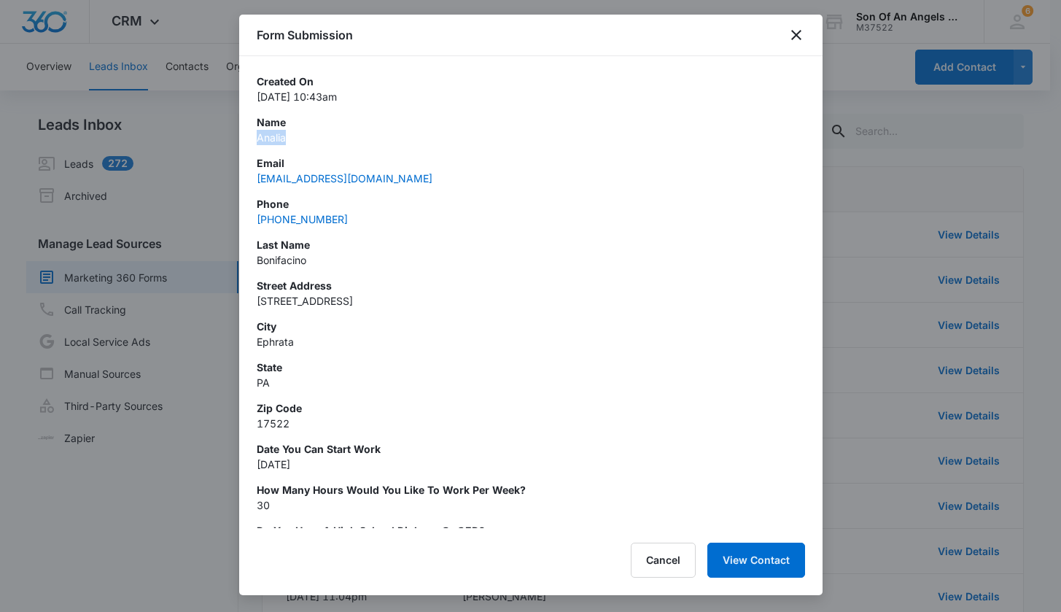
drag, startPoint x: 293, startPoint y: 136, endPoint x: 255, endPoint y: 139, distance: 38.1
click at [255, 139] on div "Created On Oct 6, 2025 at 10:43am Name Analia Email Anybonifacino@hotmail.com P…" at bounding box center [530, 292] width 583 height 472
copy p "Analia"
drag, startPoint x: 317, startPoint y: 96, endPoint x: 254, endPoint y: 100, distance: 62.9
click at [254, 100] on div "Created On Oct 6, 2025 at 10:43am Name Analia Email Anybonifacino@hotmail.com P…" at bounding box center [530, 292] width 583 height 472
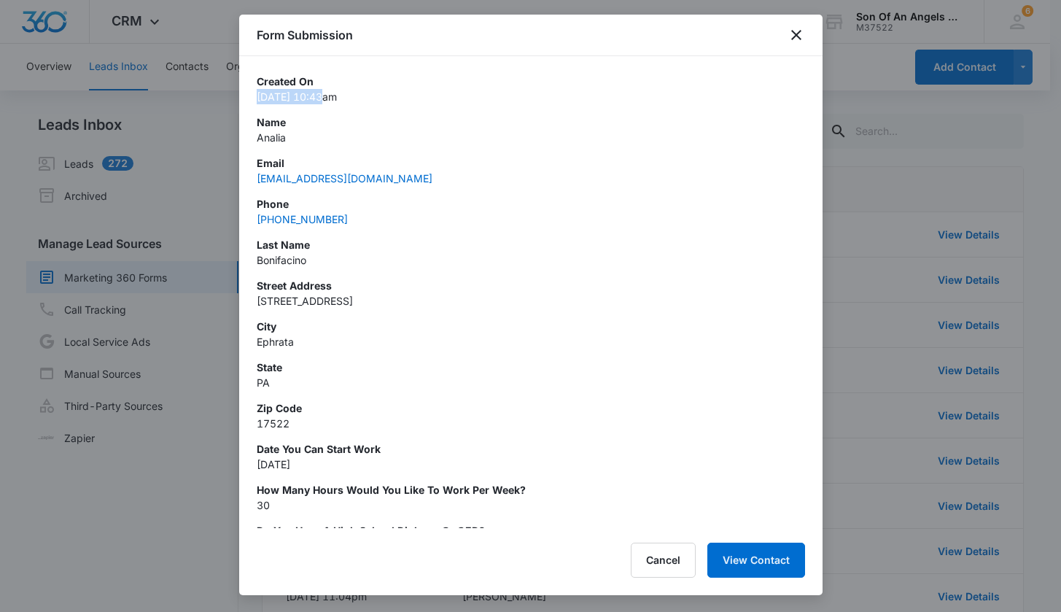
copy p "Oct 6, 2025"
click at [872, 193] on div at bounding box center [530, 306] width 1061 height 612
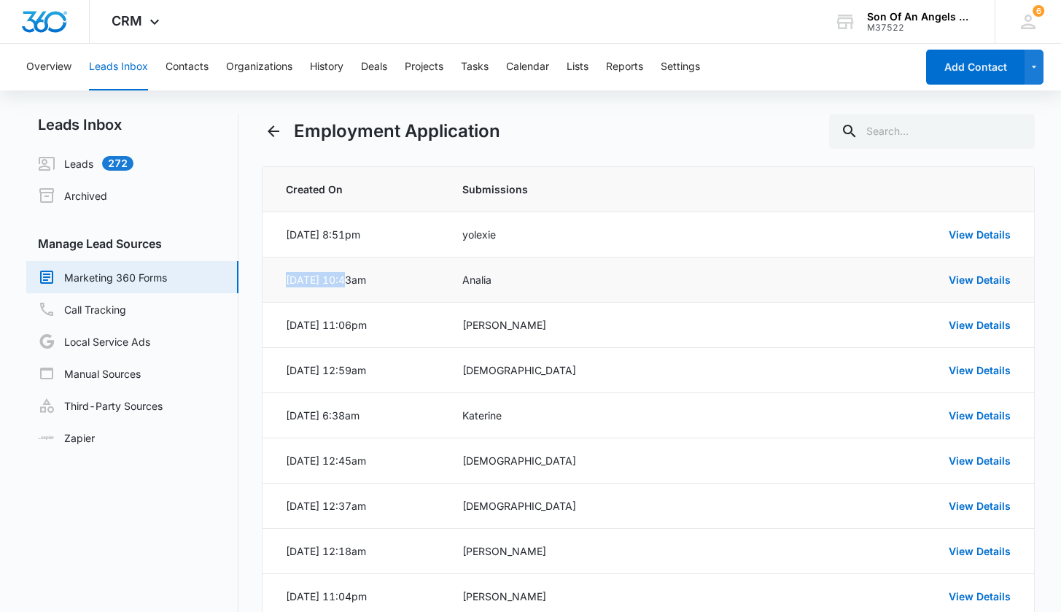
drag, startPoint x: 346, startPoint y: 281, endPoint x: 285, endPoint y: 278, distance: 60.6
click at [285, 278] on td "Oct 6, 2025 at 10:43am" at bounding box center [354, 279] width 182 height 45
copy div "Oct 6, 2025"
click at [968, 284] on link "View Details" at bounding box center [980, 279] width 62 height 12
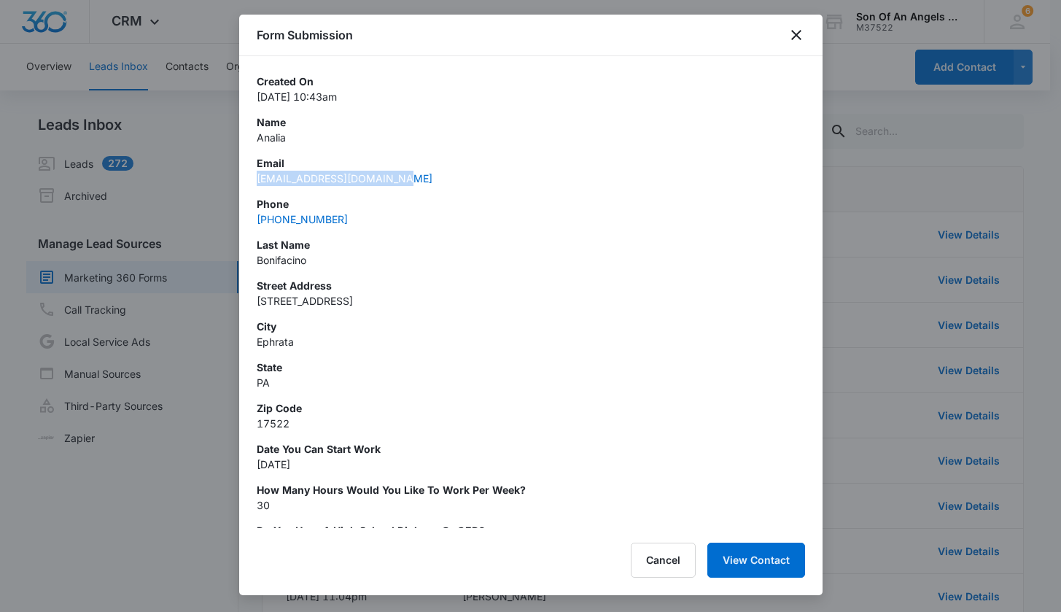
drag, startPoint x: 404, startPoint y: 179, endPoint x: 255, endPoint y: 180, distance: 149.5
click at [255, 180] on div "Created On Oct 6, 2025 at 10:43am Name Analia Email Anybonifacino@hotmail.com P…" at bounding box center [530, 292] width 583 height 472
copy link "Anybonifacino@hotmail.com"
drag, startPoint x: 351, startPoint y: 218, endPoint x: 252, endPoint y: 214, distance: 99.2
click at [252, 214] on div "Created On Oct 6, 2025 at 10:43am Name Analia Email Anybonifacino@hotmail.com P…" at bounding box center [530, 292] width 583 height 472
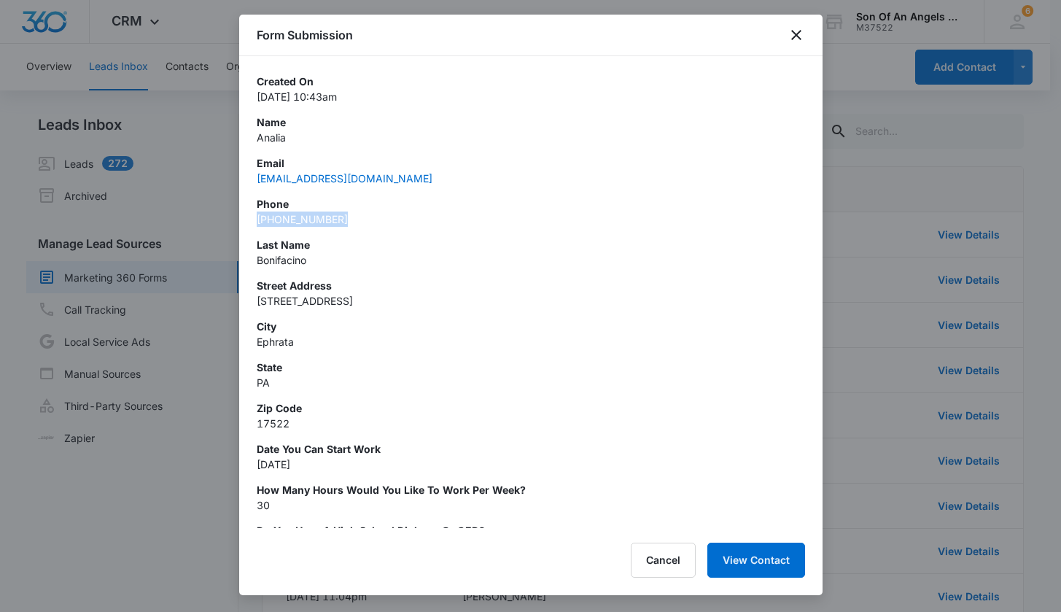
copy link "(717) 538-8460"
click at [804, 34] on icon "close" at bounding box center [797, 35] width 18 height 18
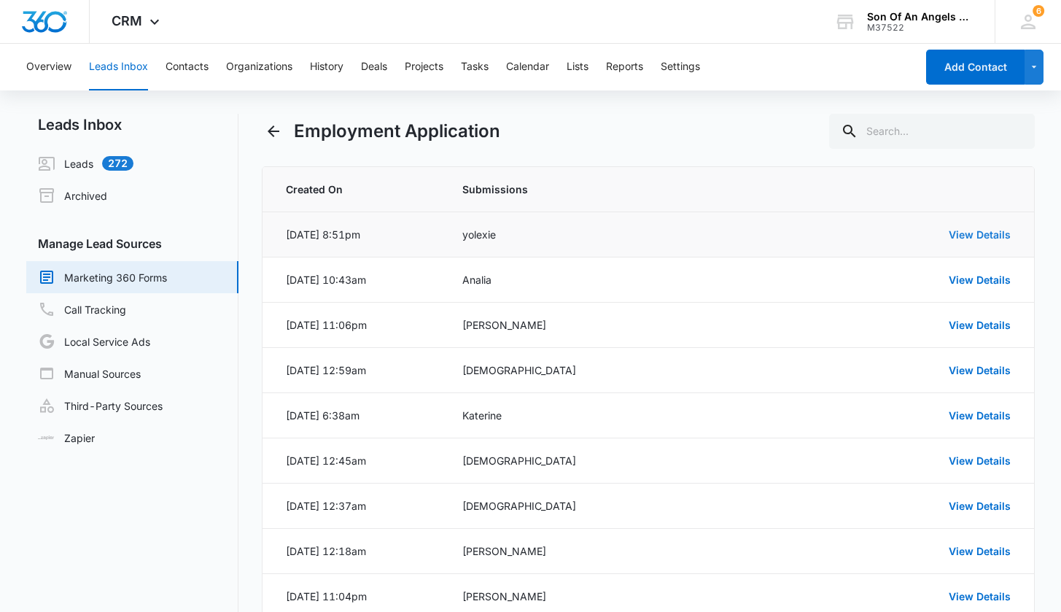
click at [959, 234] on link "View Details" at bounding box center [980, 234] width 62 height 12
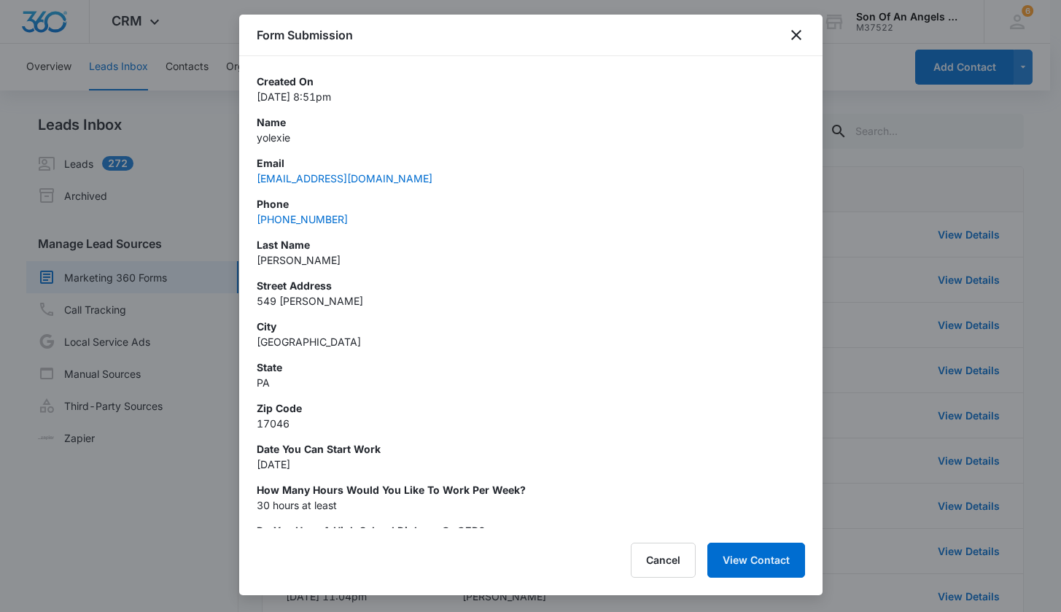
click at [287, 137] on p "yolexie" at bounding box center [531, 137] width 548 height 15
drag, startPoint x: 294, startPoint y: 135, endPoint x: 244, endPoint y: 135, distance: 50.3
click at [244, 135] on div "Created On Oct 6, 2025 at 8:51pm Name yolexie Email yolexierivera@gmail.com Pho…" at bounding box center [530, 292] width 583 height 472
copy p "yolexie"
drag, startPoint x: 328, startPoint y: 260, endPoint x: 254, endPoint y: 261, distance: 74.4
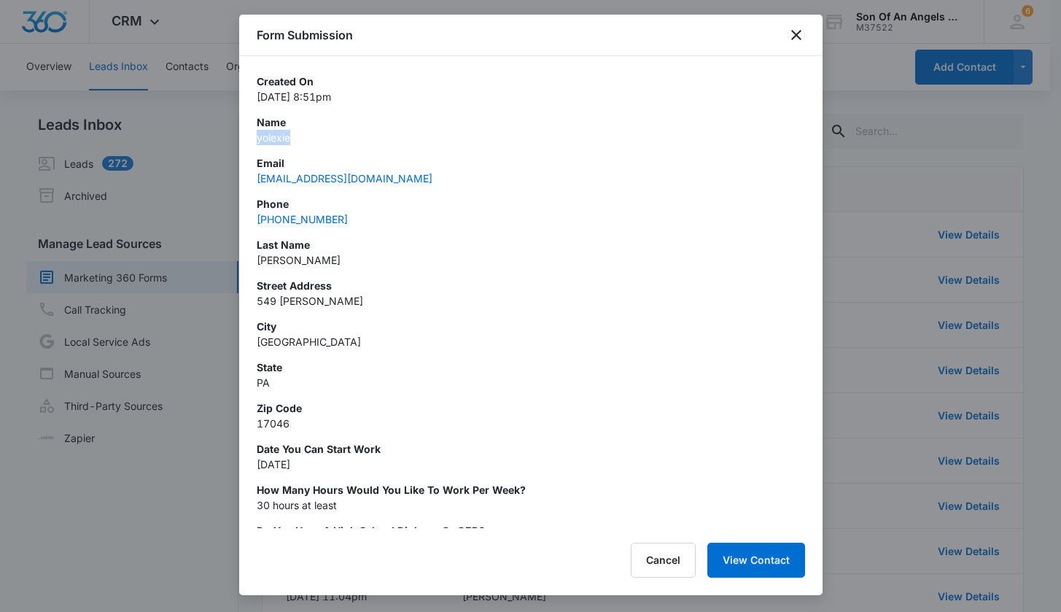
click at [254, 261] on div "Created On Oct 6, 2025 at 8:51pm Name yolexie Email yolexierivera@gmail.com Pho…" at bounding box center [530, 292] width 583 height 472
copy p "rivera Serrano"
drag, startPoint x: 349, startPoint y: 217, endPoint x: 254, endPoint y: 219, distance: 95.6
click at [254, 219] on div "Created On Oct 6, 2025 at 8:51pm Name yolexie Email yolexierivera@gmail.com Pho…" at bounding box center [530, 292] width 583 height 472
copy link "(717) 446-2448"
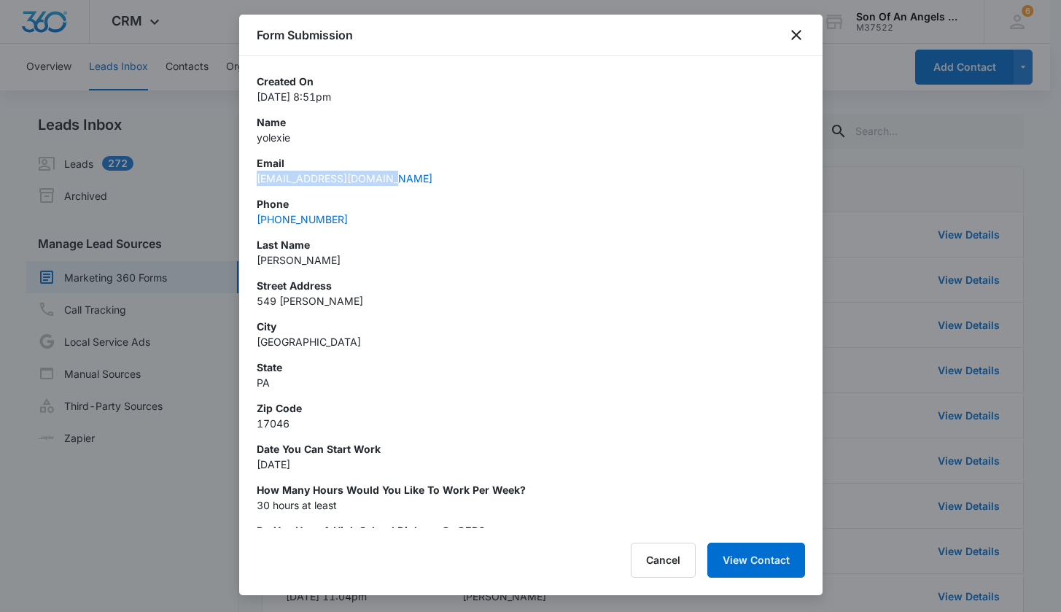
drag, startPoint x: 390, startPoint y: 178, endPoint x: 253, endPoint y: 176, distance: 137.1
click at [253, 176] on div "Created On Oct 6, 2025 at 8:51pm Name yolexie Email yolexierivera@gmail.com Pho…" at bounding box center [530, 292] width 583 height 472
copy link "yolexierivera@gmail.com"
click at [791, 35] on icon "close" at bounding box center [797, 35] width 18 height 18
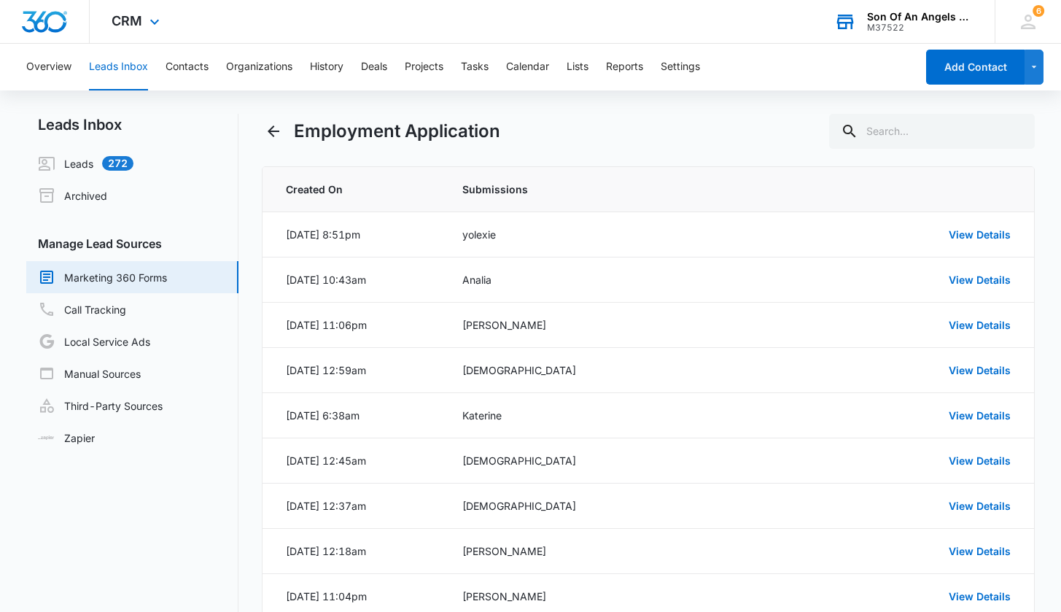
click at [918, 24] on div "M37522" at bounding box center [920, 28] width 106 height 10
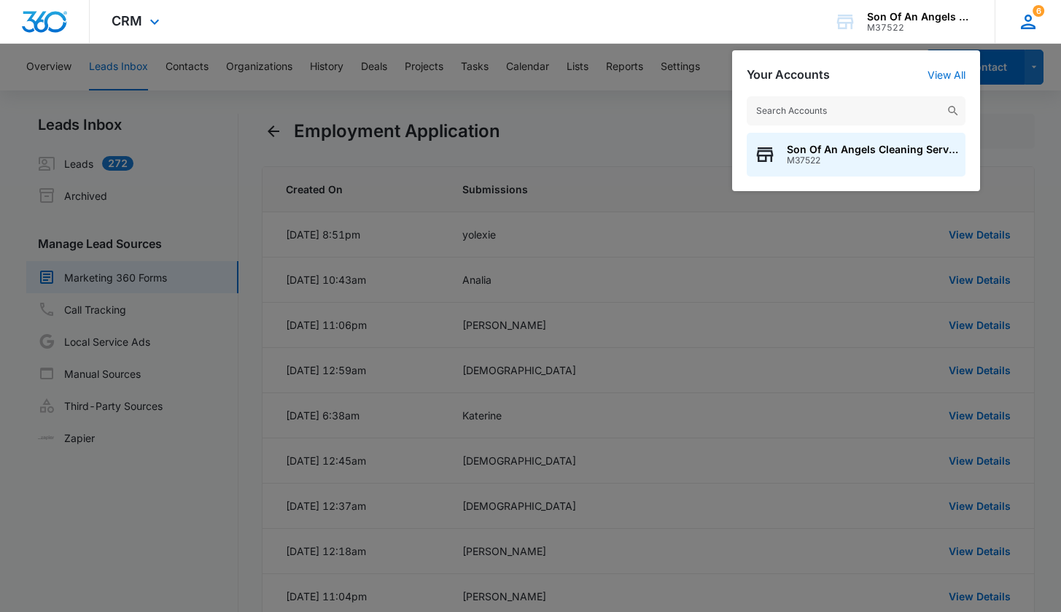
click at [1015, 23] on div "6 NV Nicole Villamor nicole@soaacleaningservices.com My Profile 6 Notifications…" at bounding box center [1028, 21] width 66 height 43
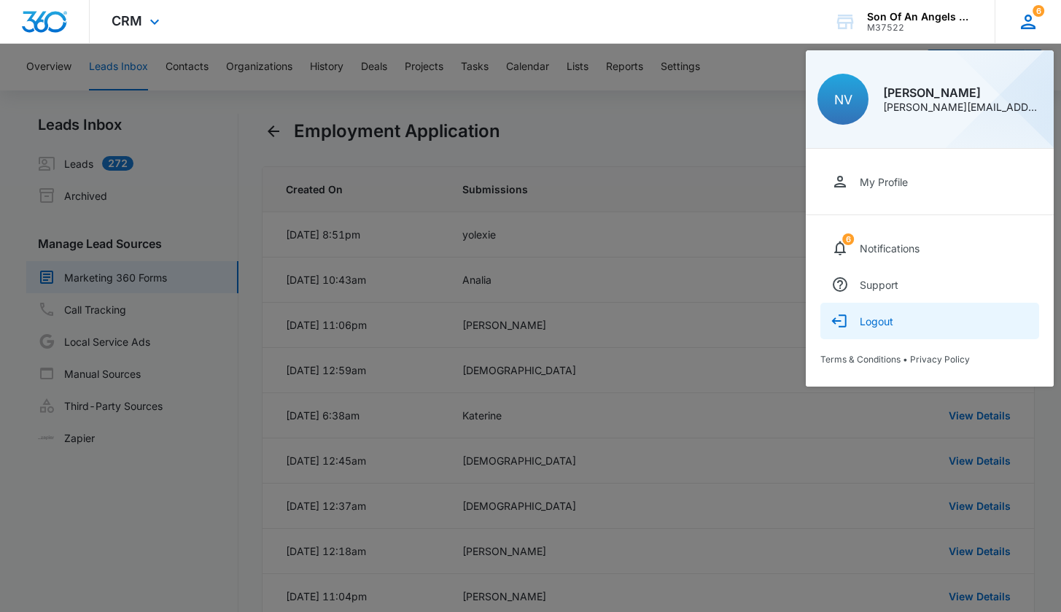
click at [880, 330] on button "Logout" at bounding box center [929, 321] width 219 height 36
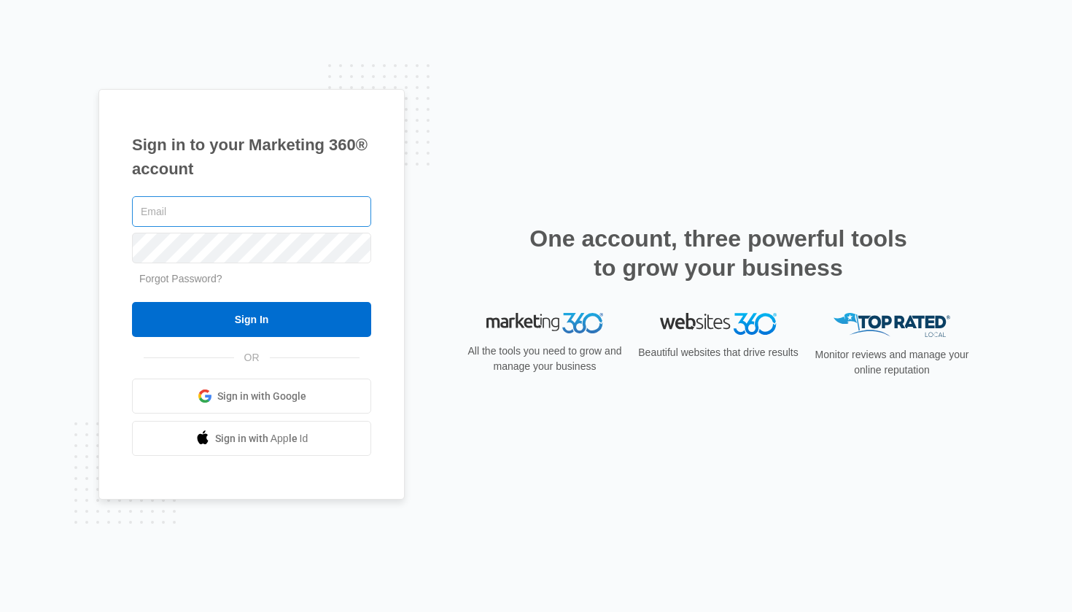
click at [243, 207] on input "text" at bounding box center [251, 211] width 239 height 31
type input "jobs@soacleaningservices.com"
click at [72, 308] on div "Sign in to your Marketing 360® account jobs@soacleaningservices.com Forgot Pass…" at bounding box center [536, 306] width 1072 height 612
click at [198, 277] on link "Forgot Password?" at bounding box center [180, 279] width 83 height 12
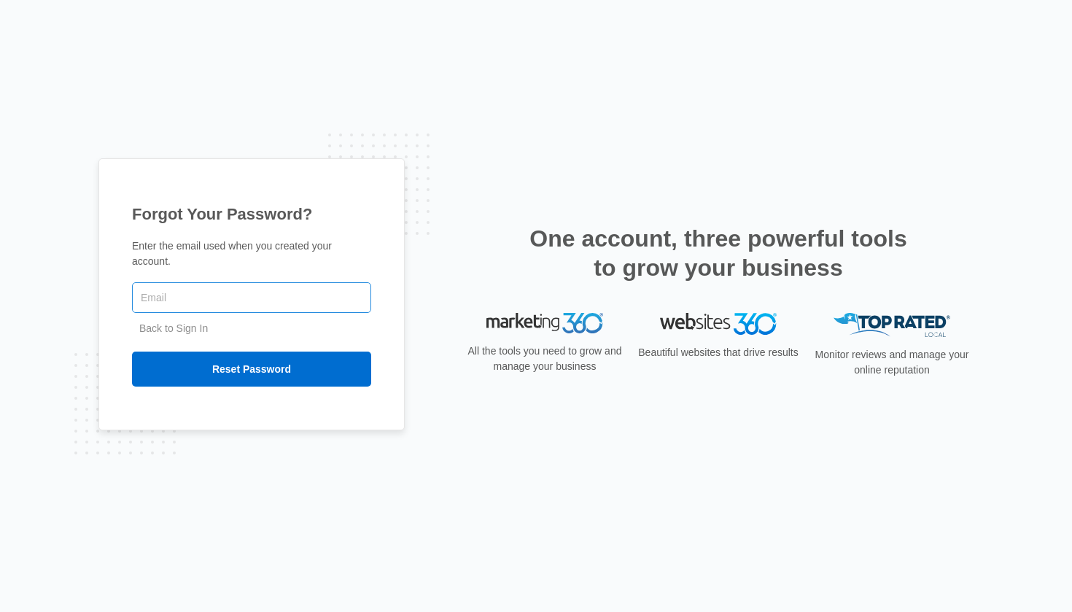
click at [205, 294] on input "text" at bounding box center [251, 297] width 239 height 31
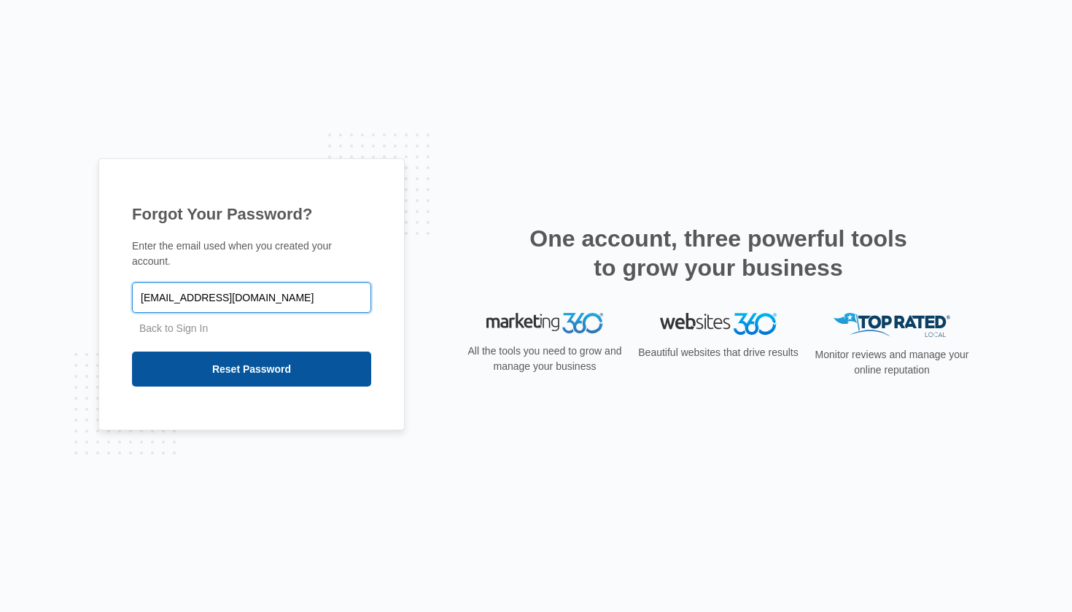
type input "[EMAIL_ADDRESS][DOMAIN_NAME]"
click at [273, 373] on input "Reset Password" at bounding box center [251, 369] width 239 height 35
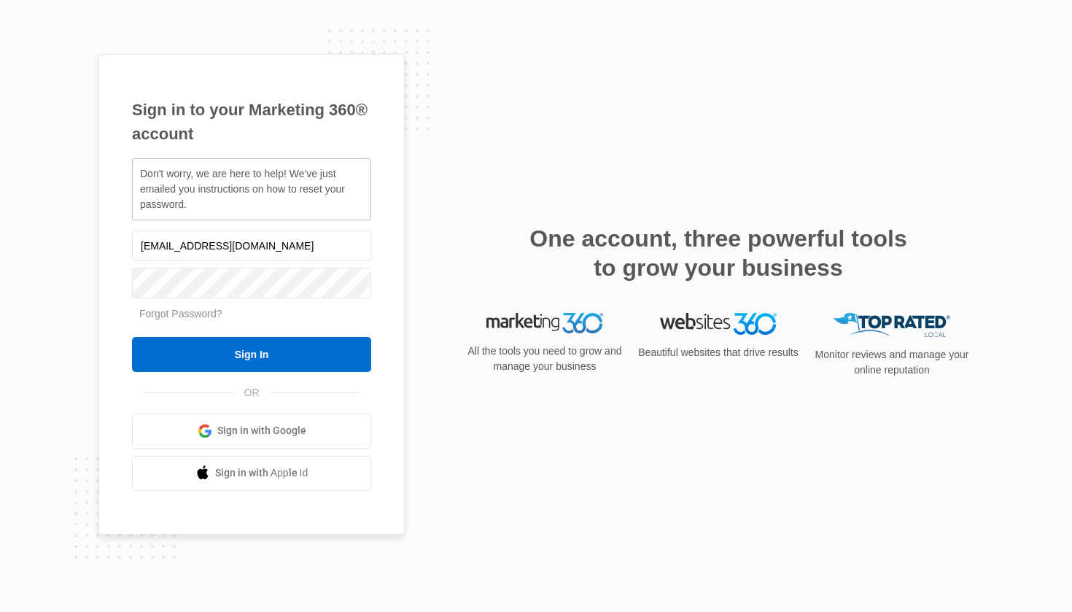
click at [446, 206] on div "Sign in to your Marketing 360® account Don't worry, we are here to help! We've …" at bounding box center [535, 306] width 875 height 504
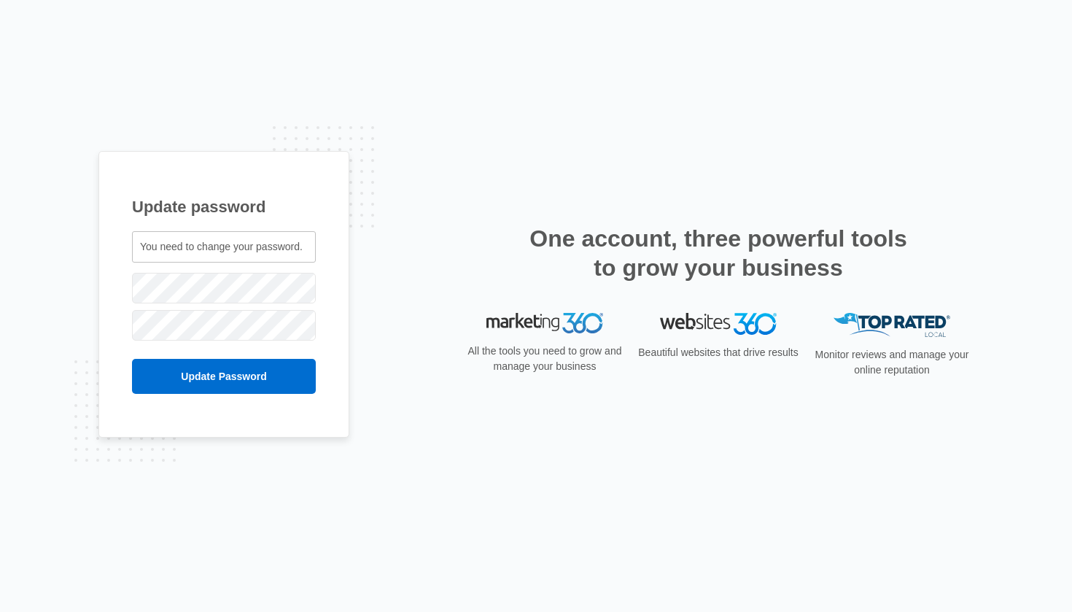
click at [244, 243] on span "You need to change your password." at bounding box center [221, 247] width 163 height 12
click at [223, 243] on span "You need to change your password." at bounding box center [221, 247] width 163 height 12
click at [225, 375] on input "Update Password" at bounding box center [224, 376] width 184 height 35
